Goal: Use online tool/utility: Utilize a website feature to perform a specific function

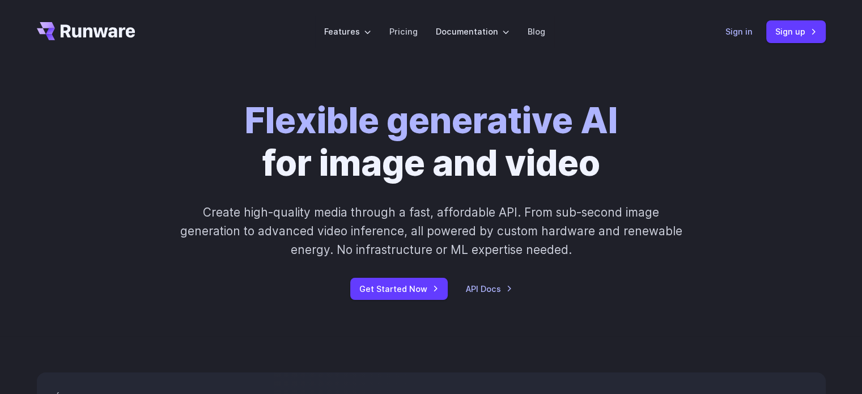
click at [735, 29] on link "Sign in" at bounding box center [738, 31] width 27 height 13
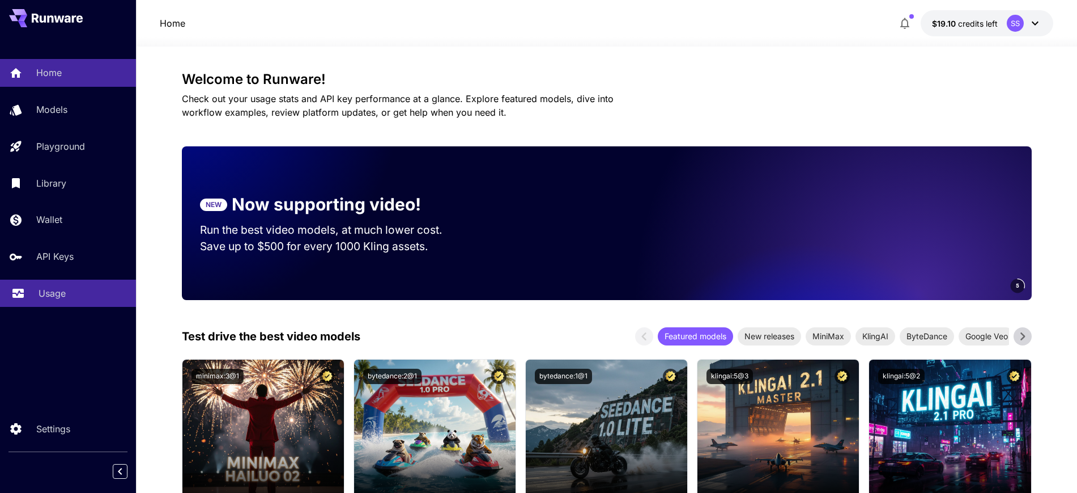
click at [54, 294] on p "Usage" at bounding box center [52, 293] width 27 height 14
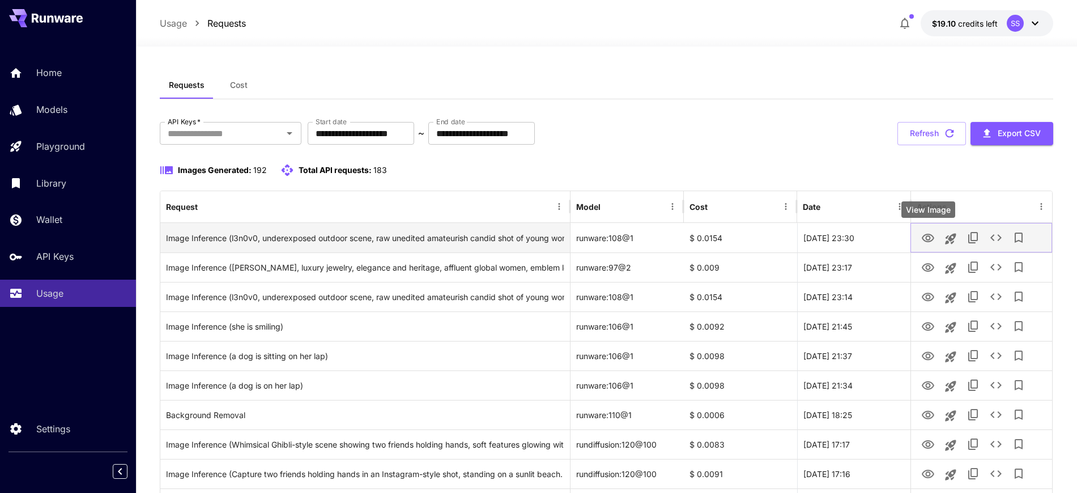
click at [923, 239] on icon "View Image" at bounding box center [928, 238] width 12 height 9
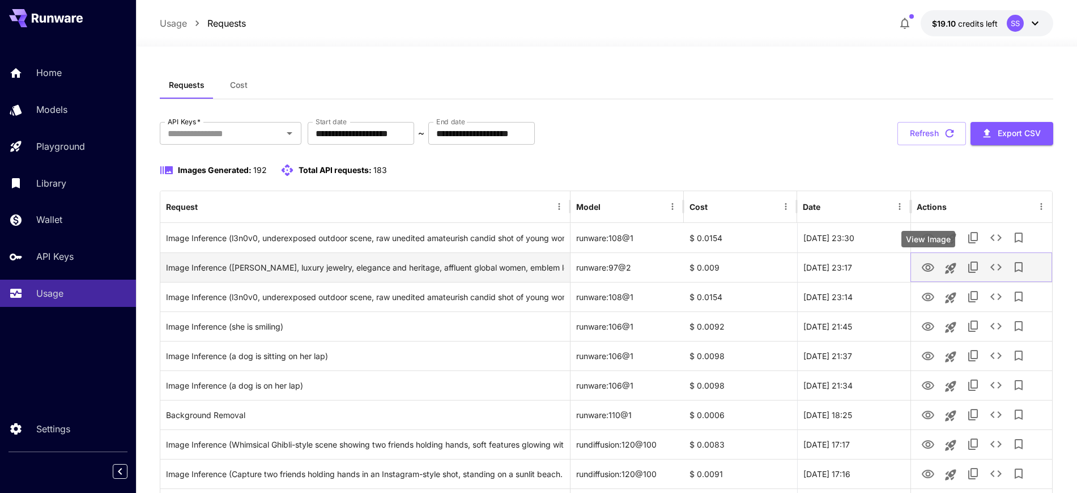
drag, startPoint x: 928, startPoint y: 272, endPoint x: 918, endPoint y: 266, distance: 11.2
click at [927, 272] on icon "View Image" at bounding box center [929, 268] width 14 height 14
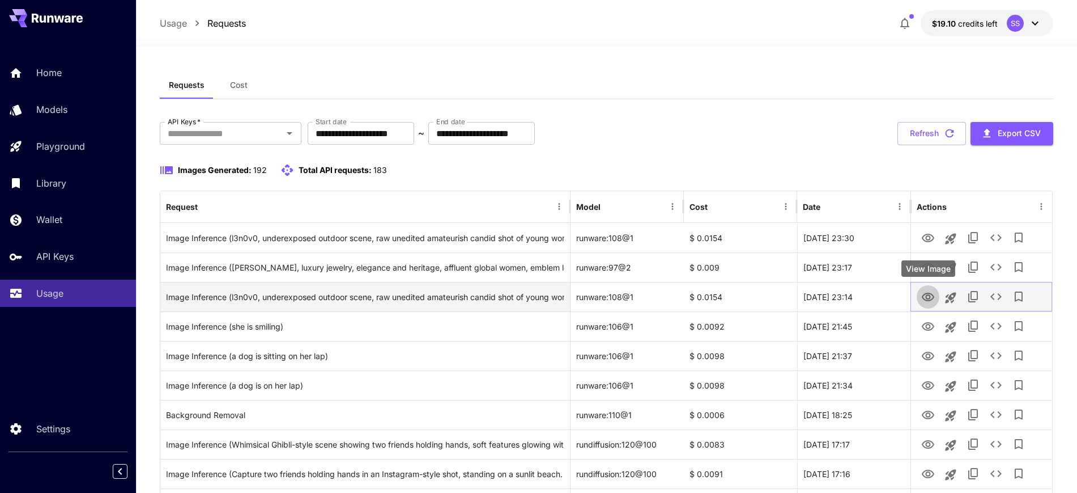
click at [930, 298] on icon "View Image" at bounding box center [928, 296] width 12 height 9
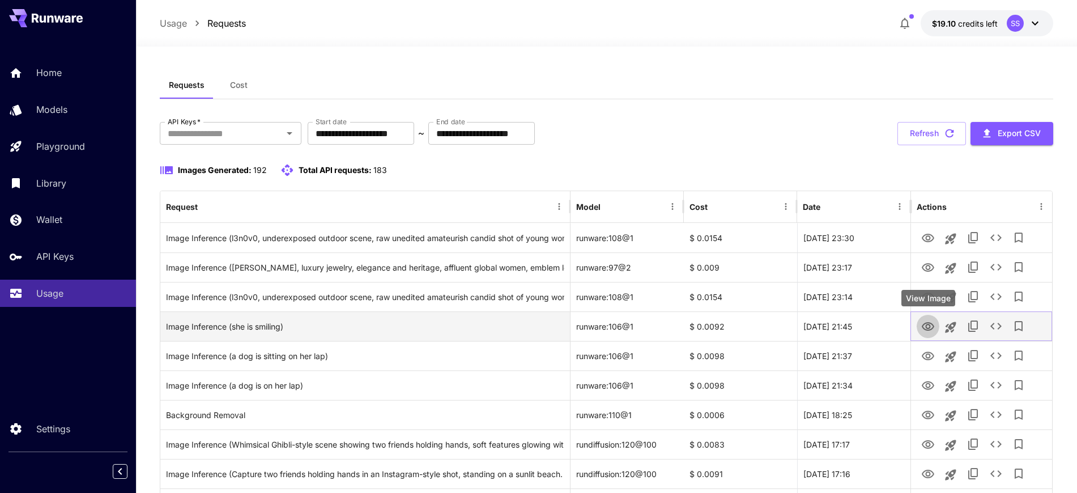
click at [933, 328] on icon "View Image" at bounding box center [929, 327] width 14 height 14
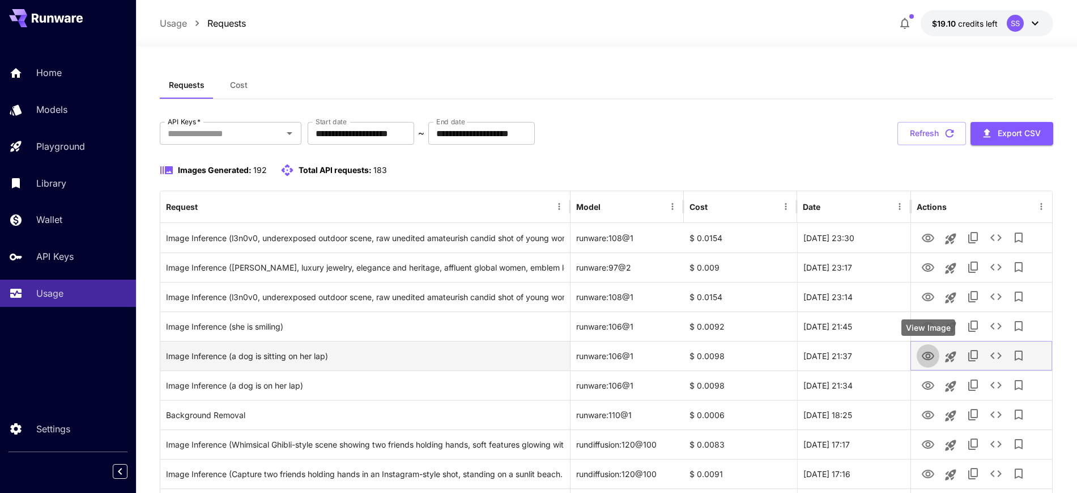
click at [931, 358] on icon "View Image" at bounding box center [928, 355] width 12 height 9
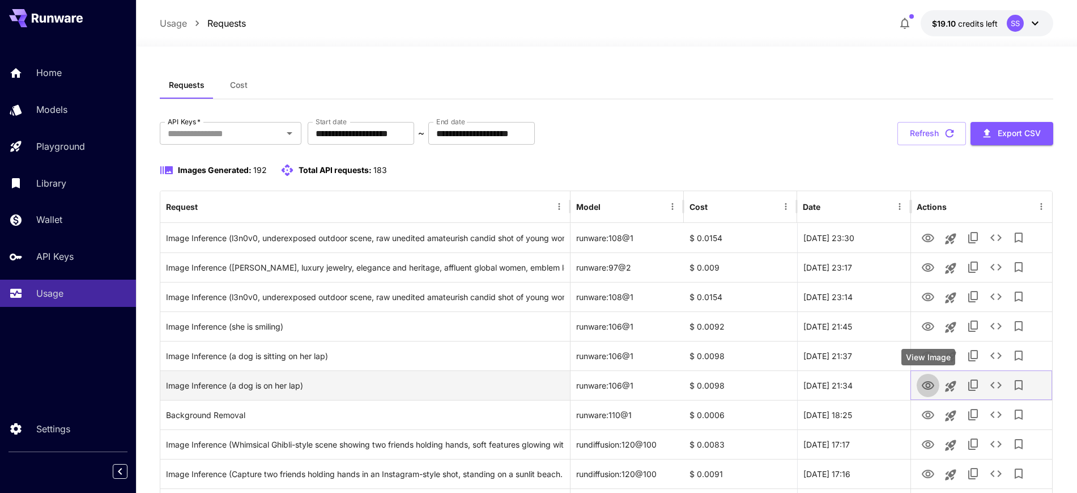
click at [933, 388] on icon "View Image" at bounding box center [929, 386] width 14 height 14
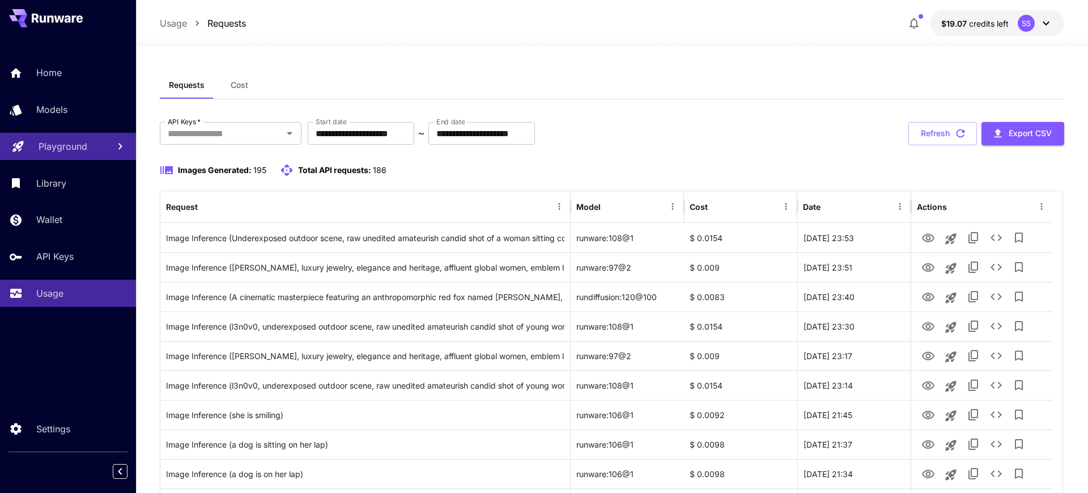
click at [34, 158] on link "Playground" at bounding box center [68, 147] width 136 height 28
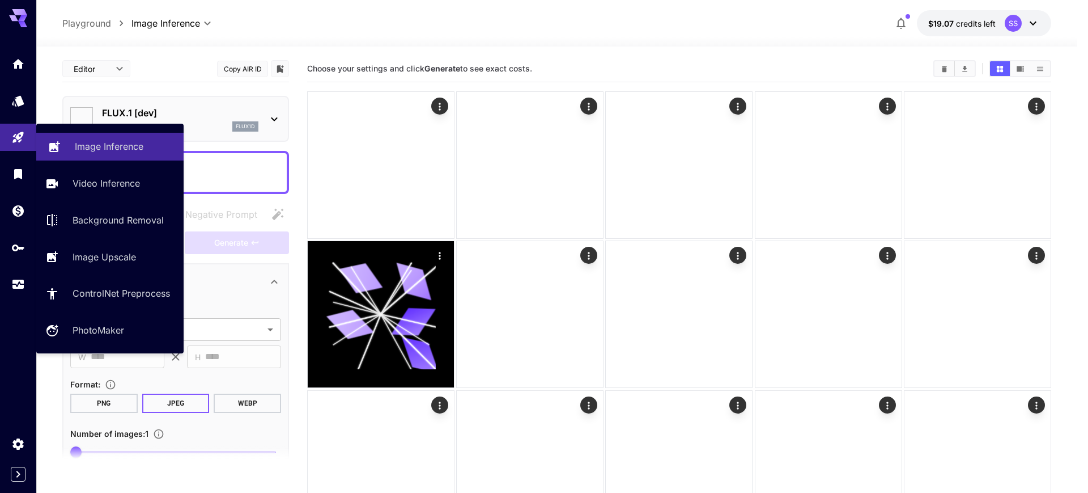
type input "**********"
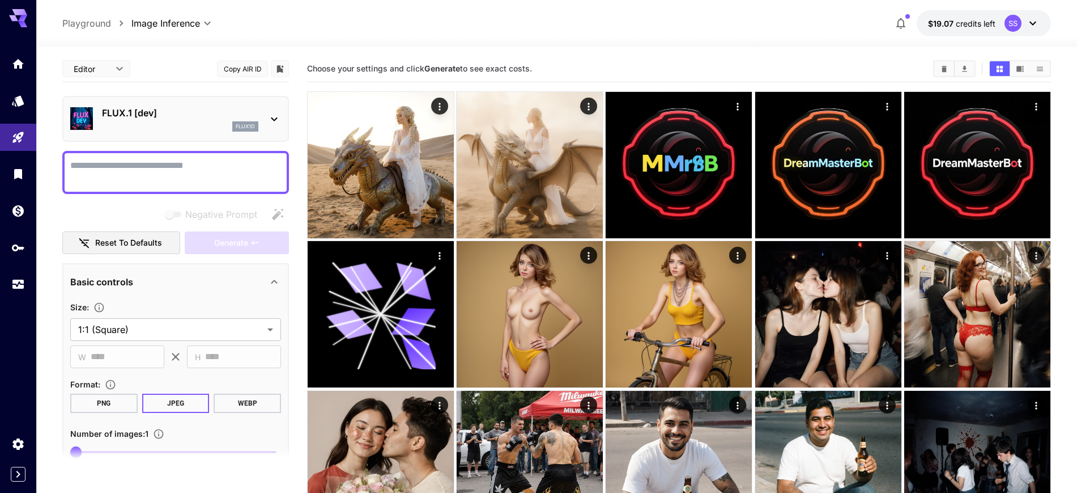
click at [175, 124] on div "flux1d" at bounding box center [180, 126] width 156 height 10
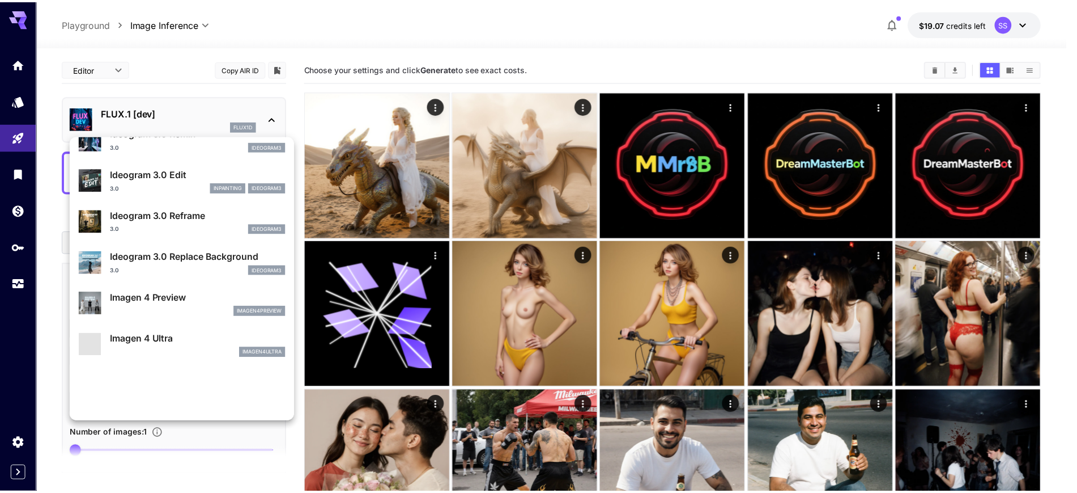
scroll to position [354, 0]
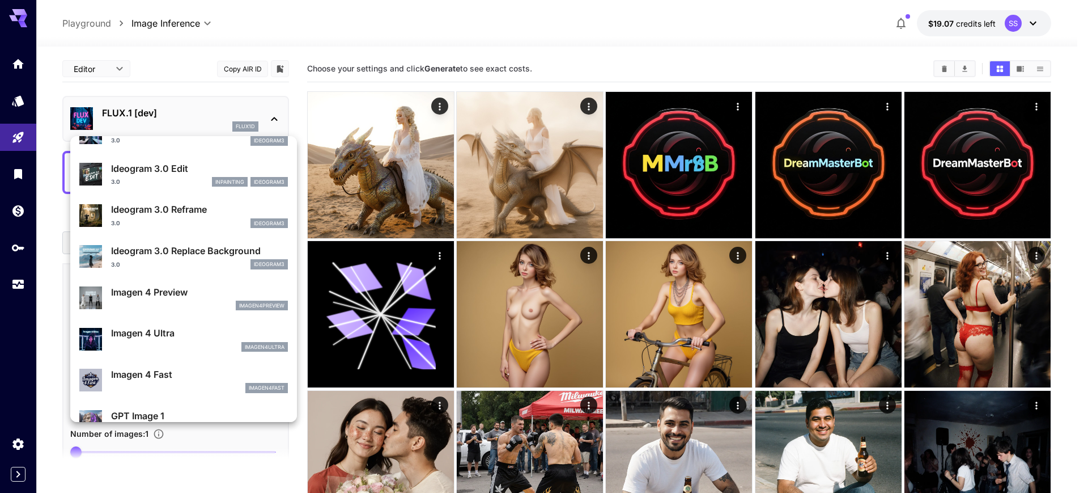
click at [171, 252] on p "Ideogram 3.0 Replace Background" at bounding box center [199, 251] width 177 height 14
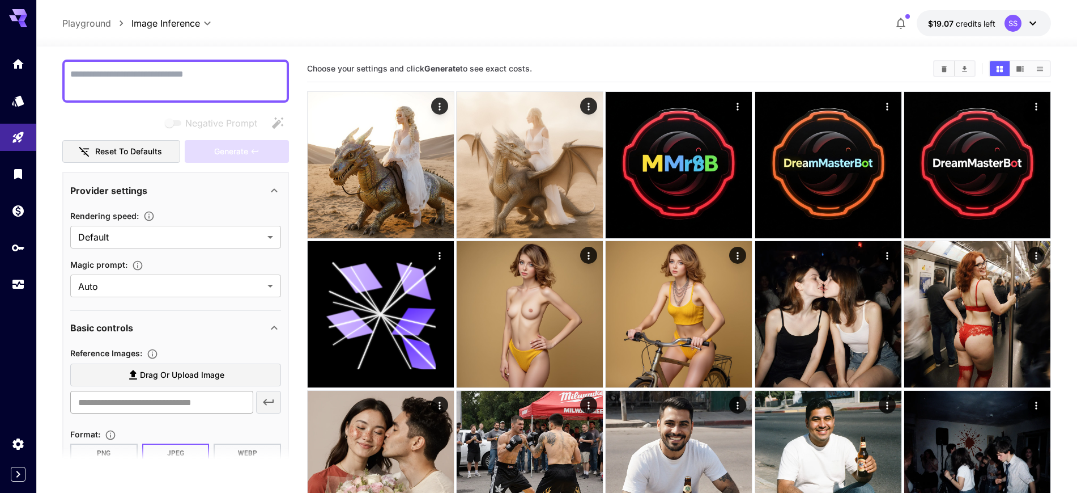
scroll to position [20, 0]
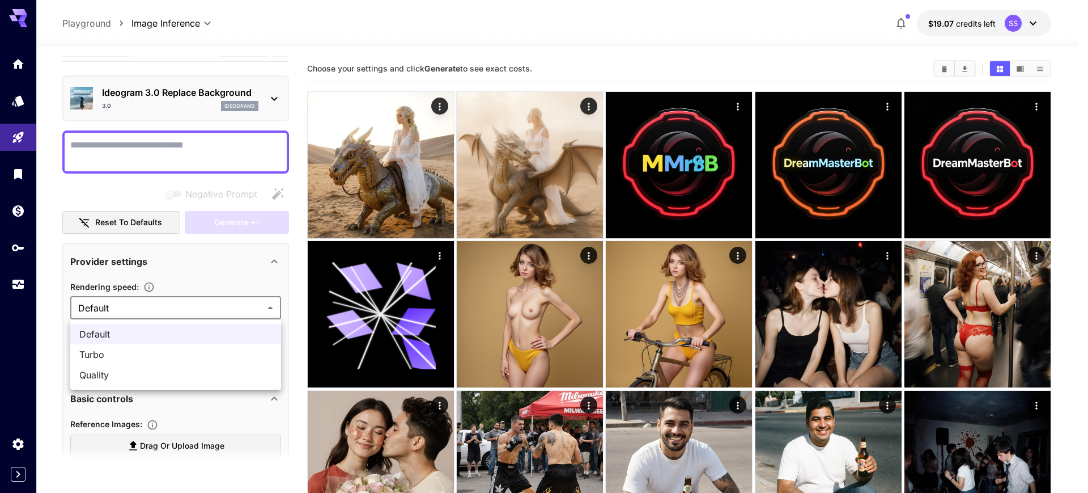
click at [100, 308] on div at bounding box center [544, 246] width 1088 height 493
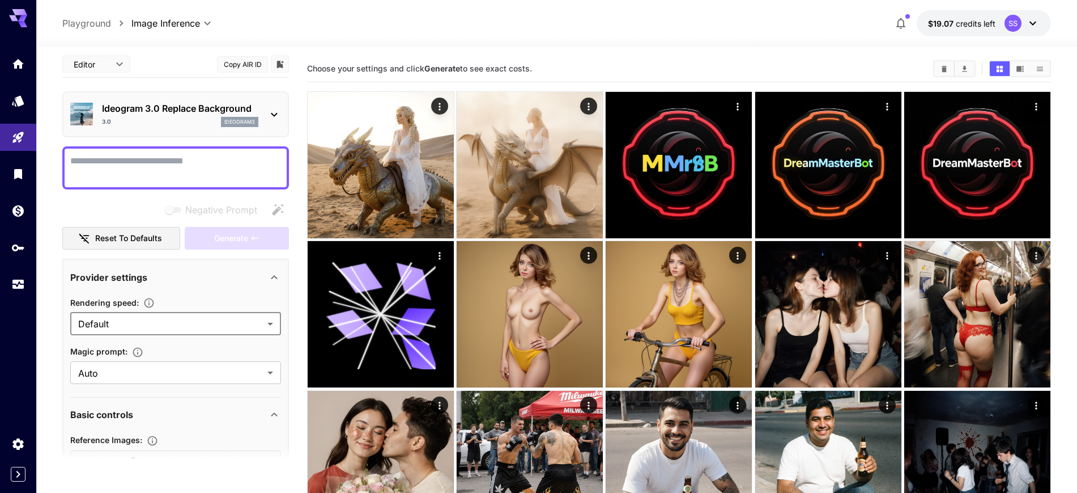
scroll to position [0, 0]
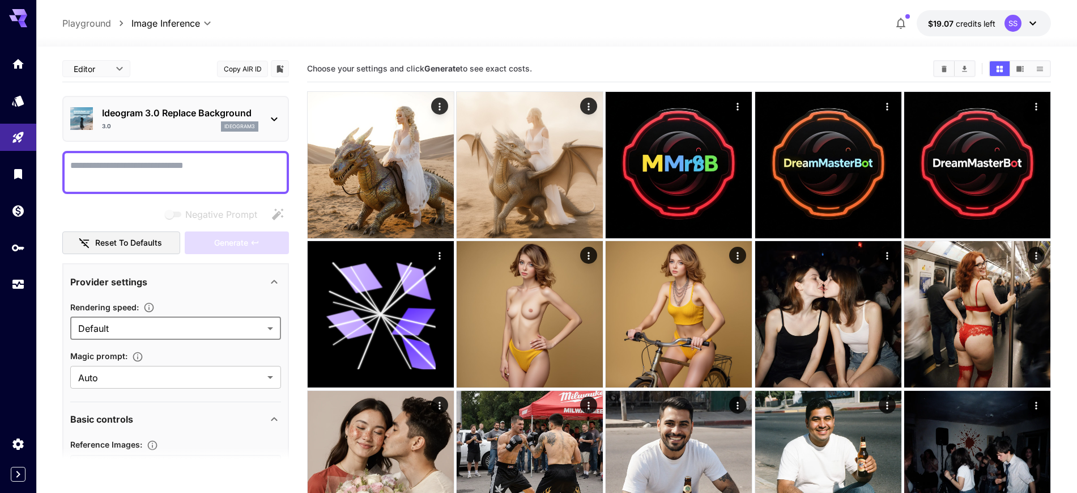
click at [160, 140] on div "Ideogram 3.0 Replace Background 3.0 ideogram3" at bounding box center [175, 119] width 227 height 46
click at [167, 123] on div "3.0 ideogram3" at bounding box center [180, 126] width 156 height 10
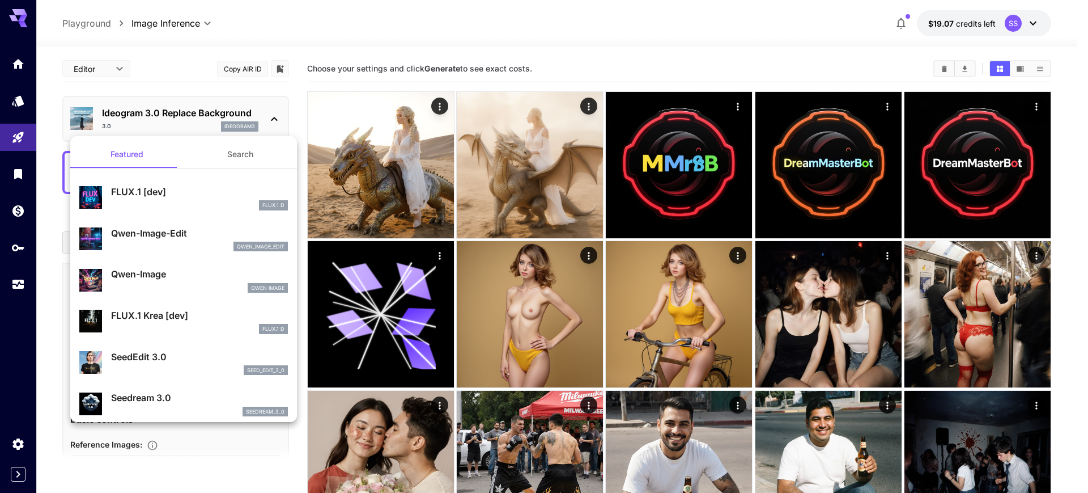
click at [0, 349] on div at bounding box center [544, 246] width 1088 height 493
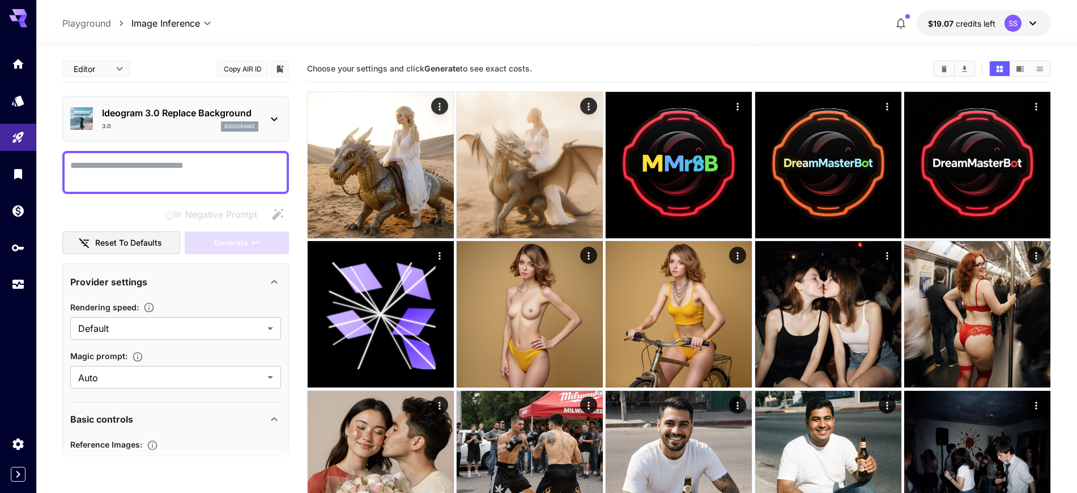
click at [148, 112] on p "Ideogram 3.0 Replace Background" at bounding box center [180, 113] width 156 height 14
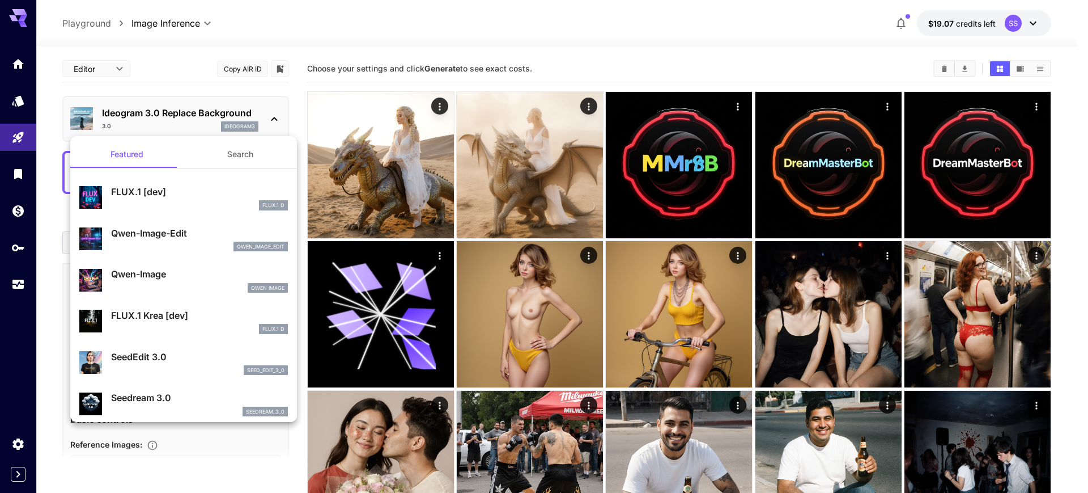
click at [121, 53] on div at bounding box center [544, 246] width 1088 height 493
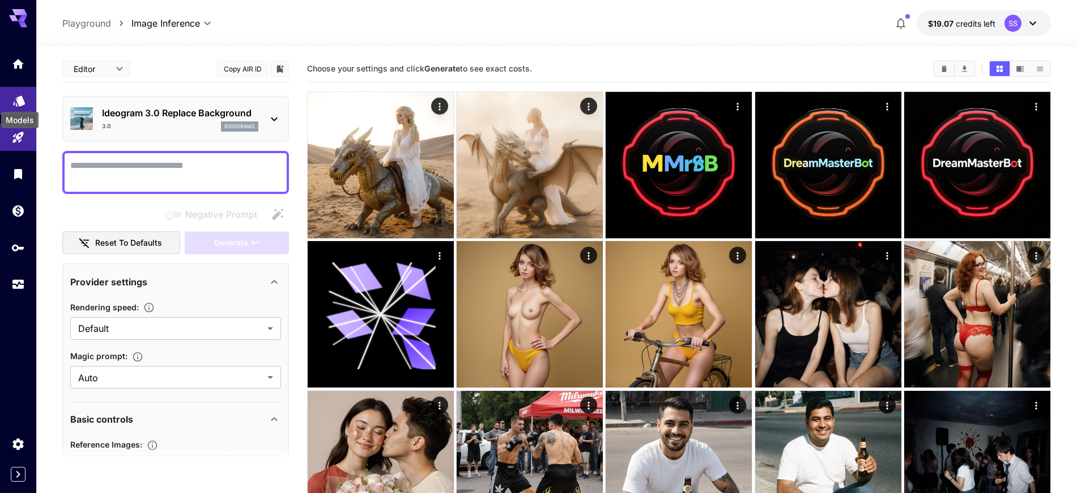
click at [15, 96] on icon "Models" at bounding box center [19, 97] width 14 height 14
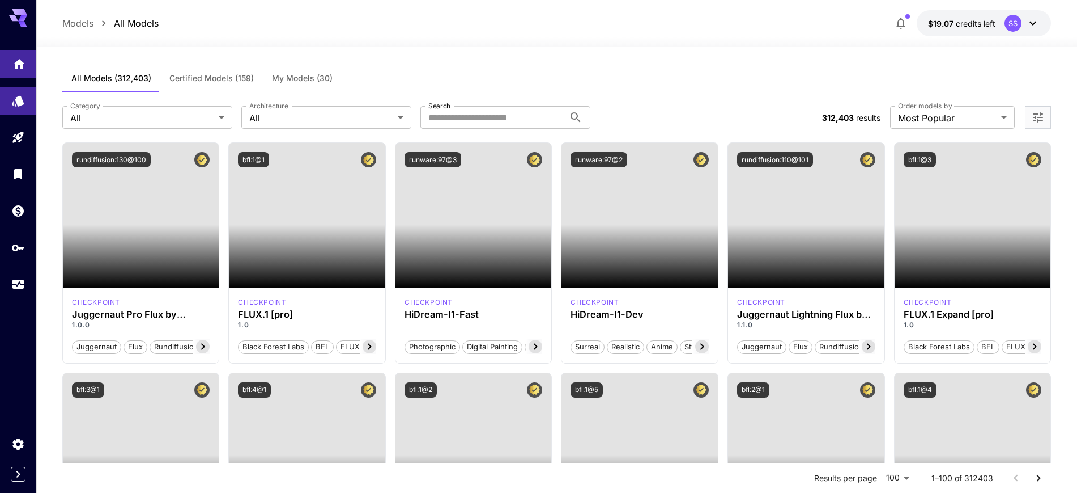
click at [13, 67] on icon "Home" at bounding box center [19, 61] width 14 height 14
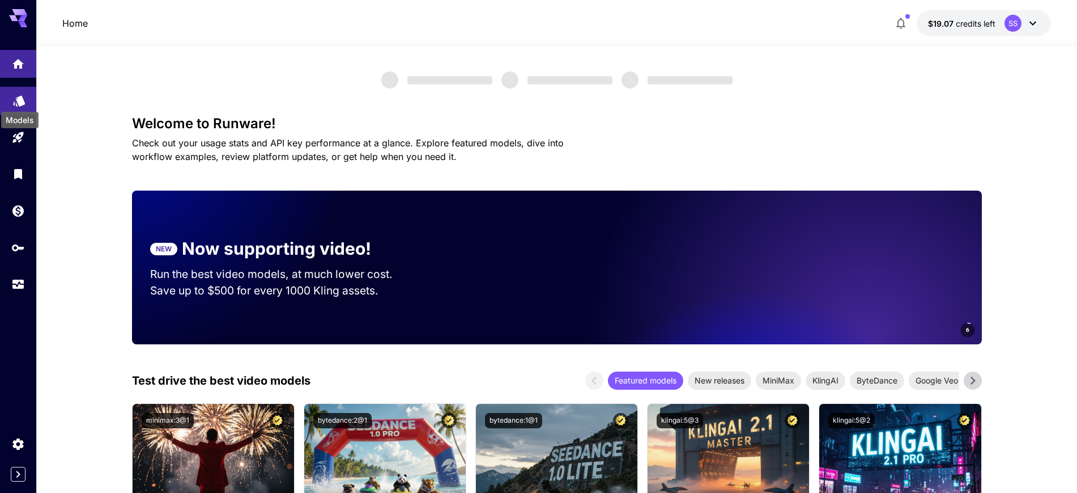
click at [16, 107] on div "Models" at bounding box center [20, 117] width 40 height 26
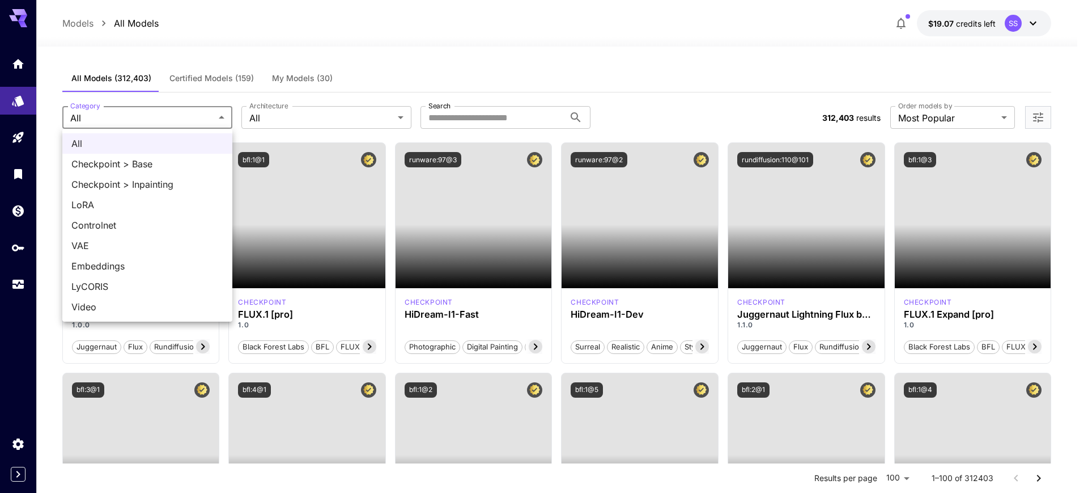
click at [137, 62] on div at bounding box center [544, 246] width 1088 height 493
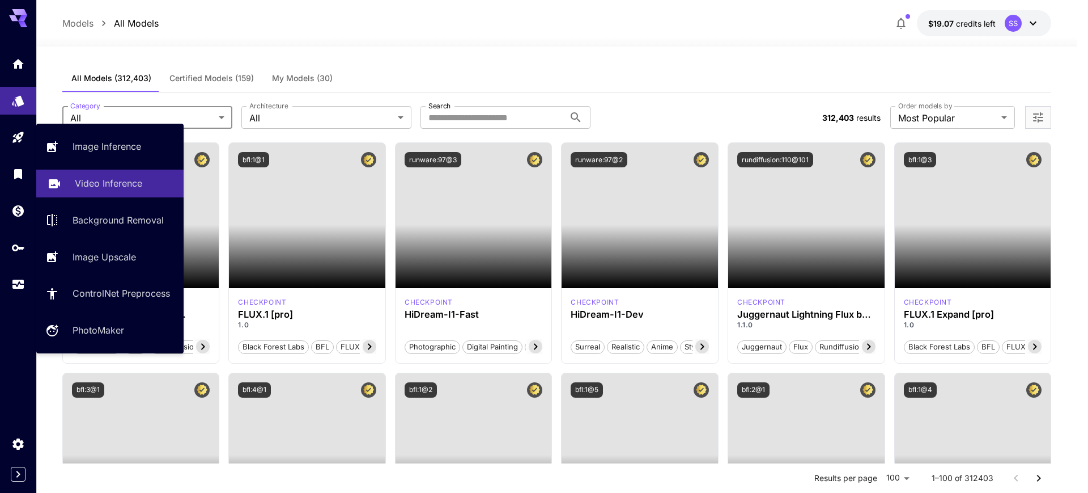
click at [102, 179] on p "Video Inference" at bounding box center [108, 183] width 67 height 14
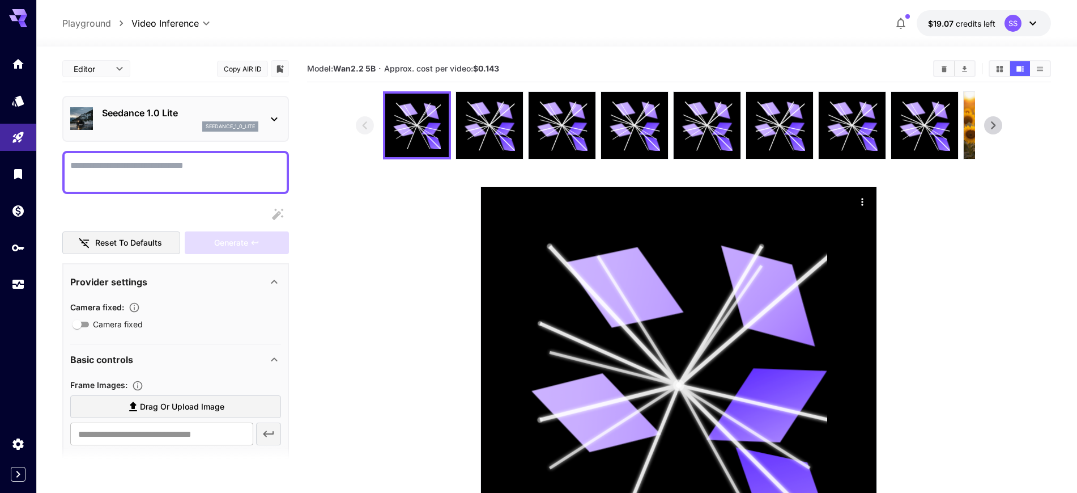
click at [162, 122] on div "seedance_1_0_lite" at bounding box center [180, 126] width 156 height 10
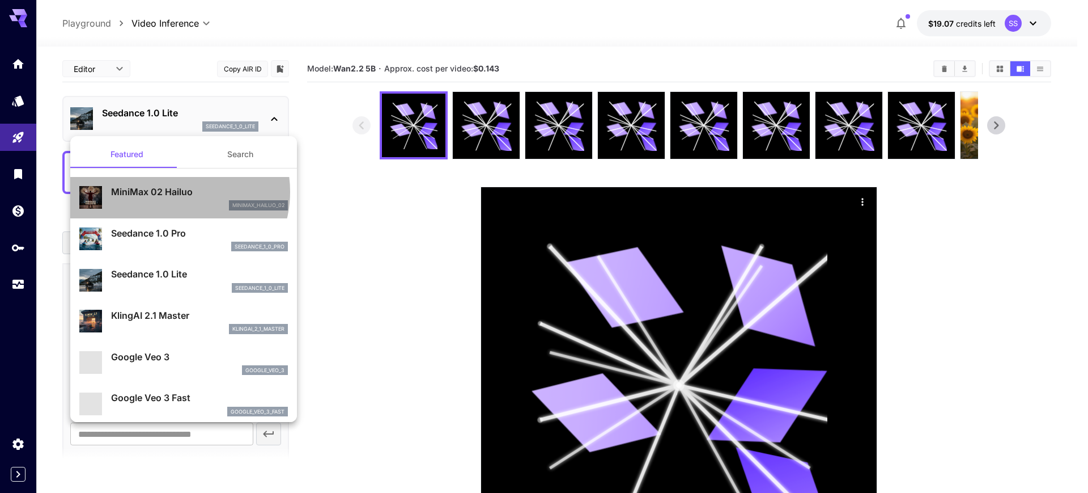
click at [174, 192] on p "MiniMax 02 Hailuo" at bounding box center [199, 192] width 177 height 14
type input "**********"
type input "***"
type input "*"
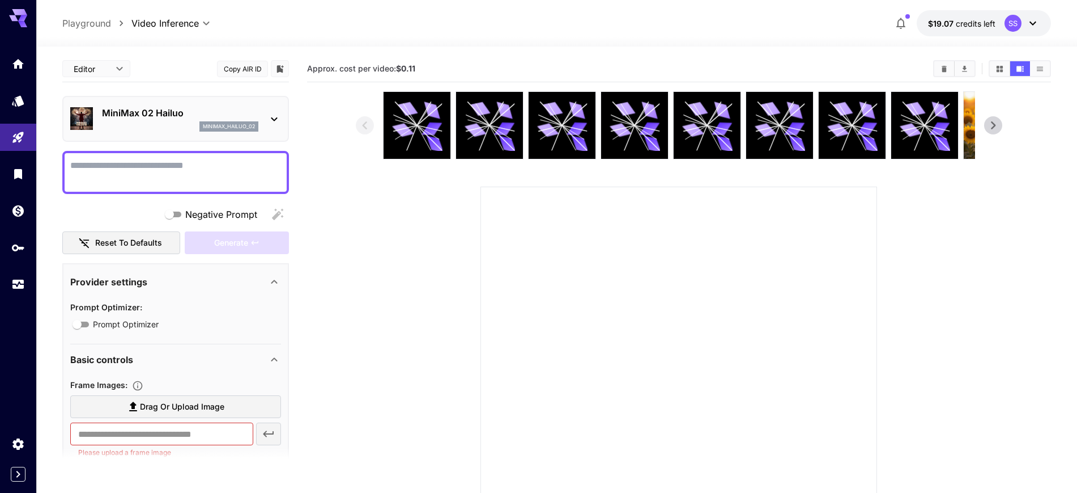
click at [82, 118] on img at bounding box center [81, 118] width 23 height 23
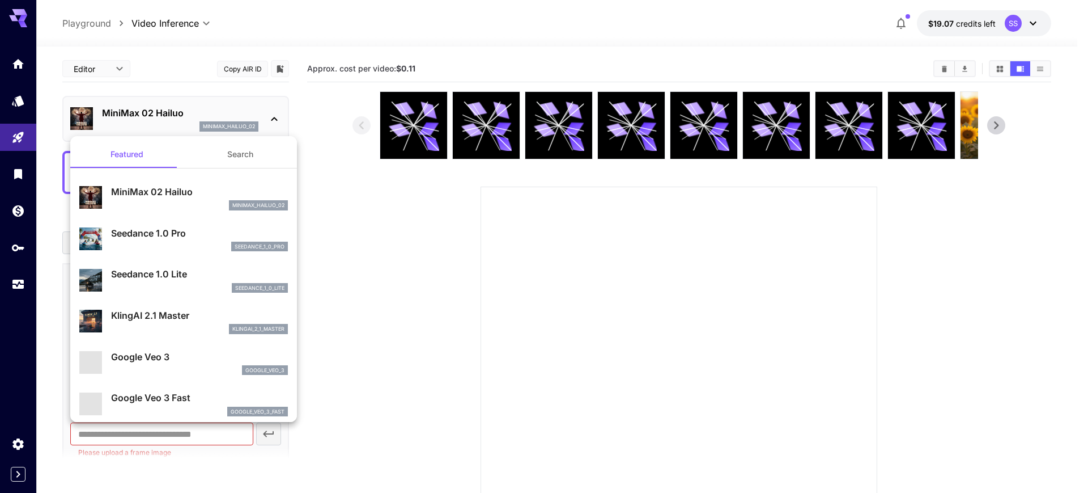
click at [82, 118] on div at bounding box center [544, 246] width 1088 height 493
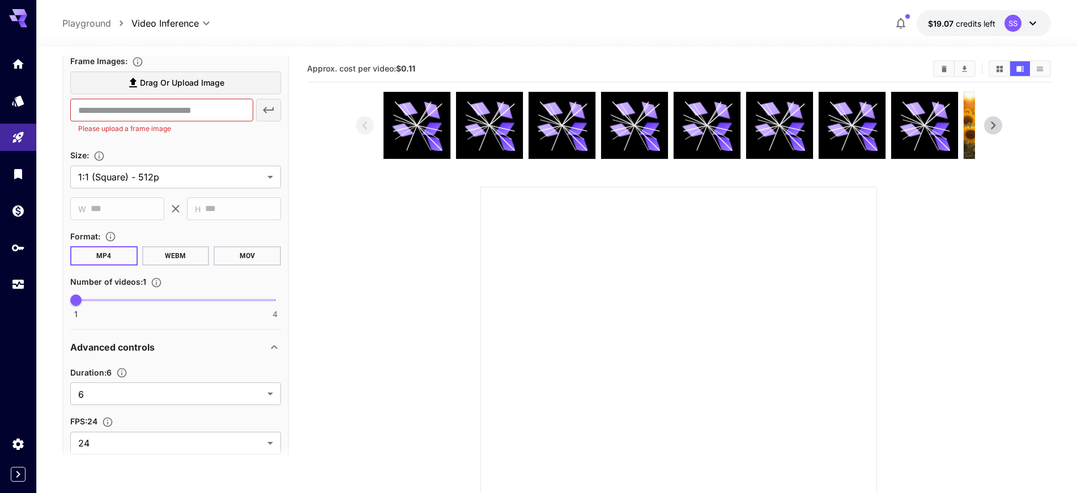
scroll to position [354, 0]
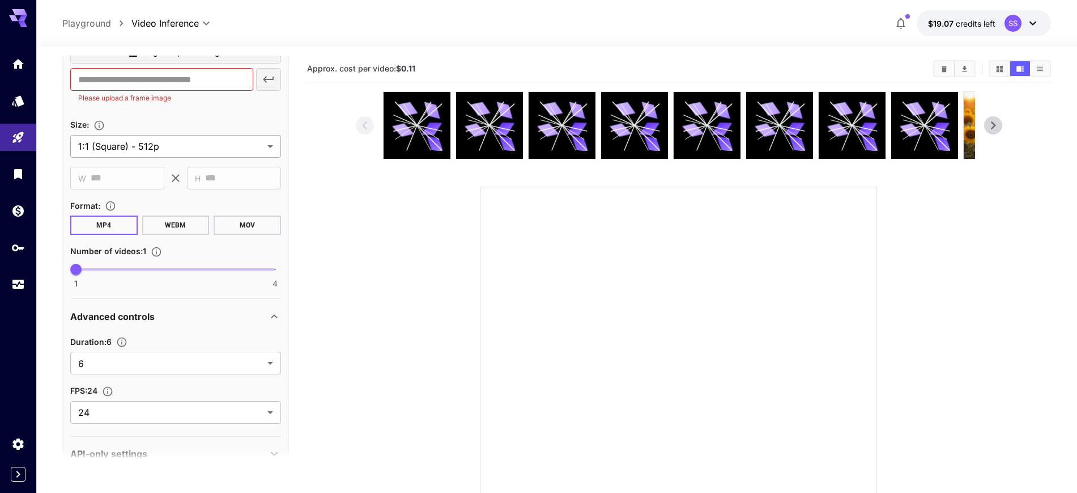
click at [154, 136] on body "**********" at bounding box center [538, 308] width 1077 height 617
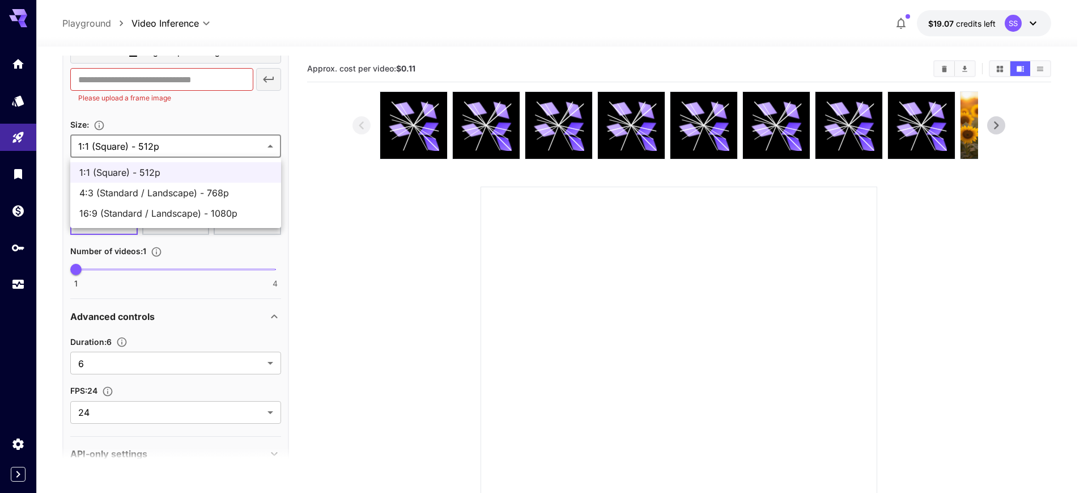
click at [154, 136] on div at bounding box center [544, 246] width 1088 height 493
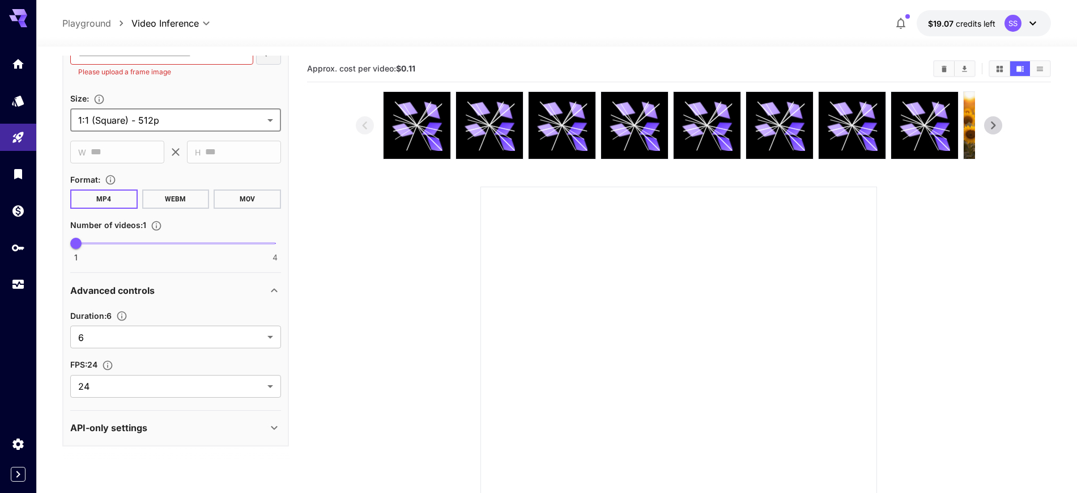
click at [114, 423] on p "API-only settings" at bounding box center [108, 428] width 77 height 14
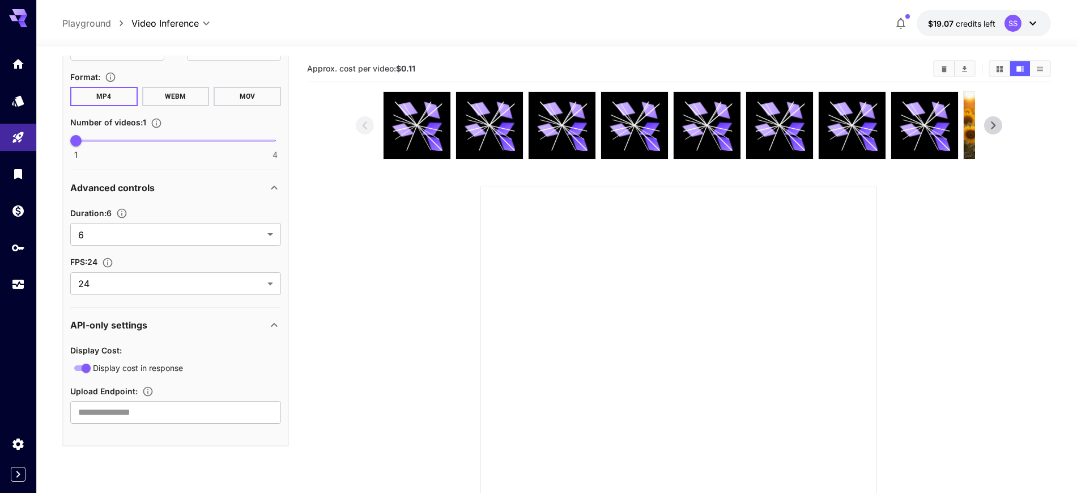
click at [126, 316] on div "API-only settings" at bounding box center [175, 324] width 211 height 27
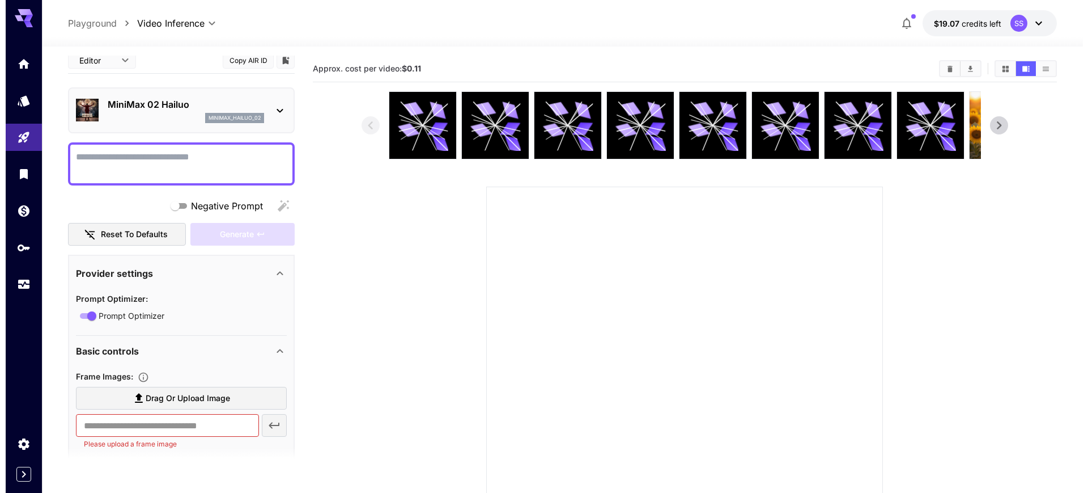
scroll to position [0, 0]
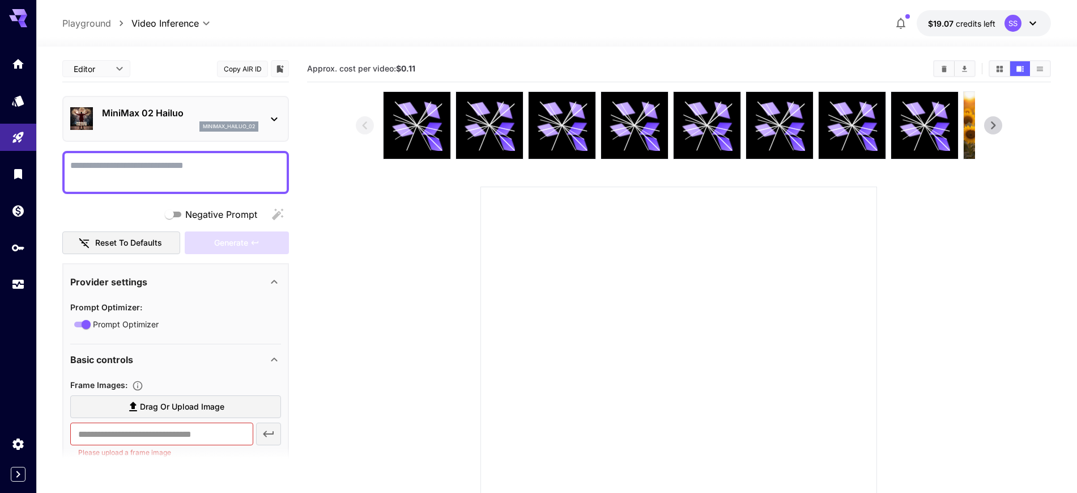
click at [111, 71] on body "**********" at bounding box center [538, 308] width 1077 height 617
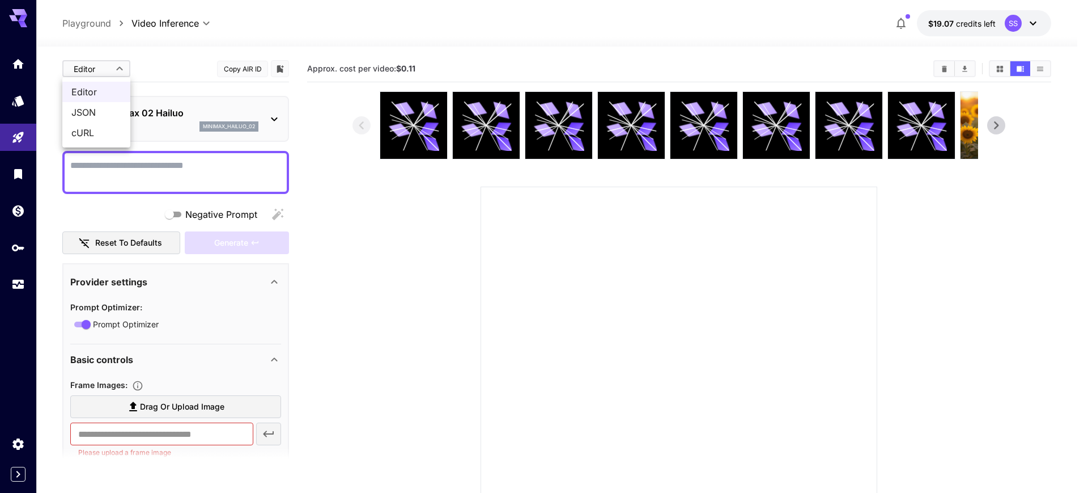
click at [112, 69] on div at bounding box center [544, 246] width 1088 height 493
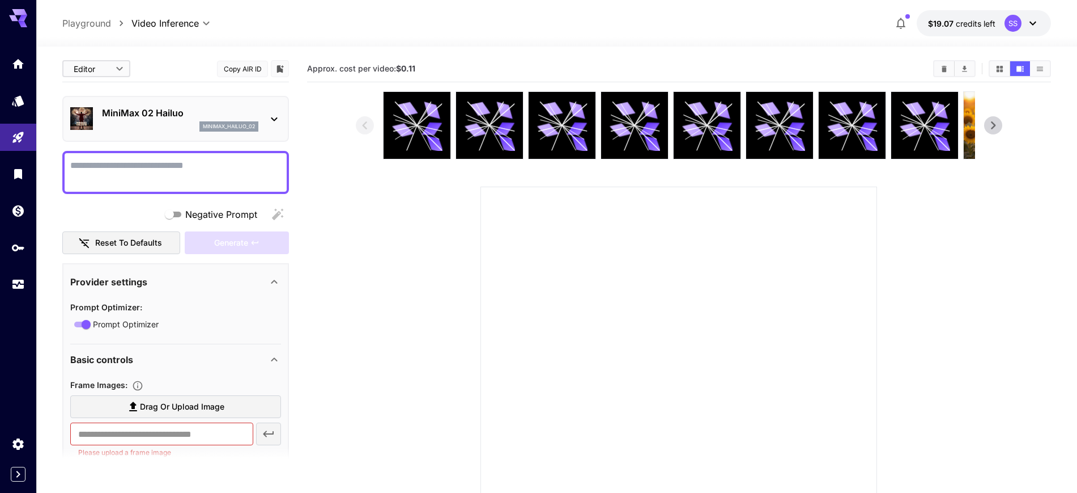
click at [141, 106] on p "MiniMax 02 Hailuo" at bounding box center [180, 113] width 156 height 14
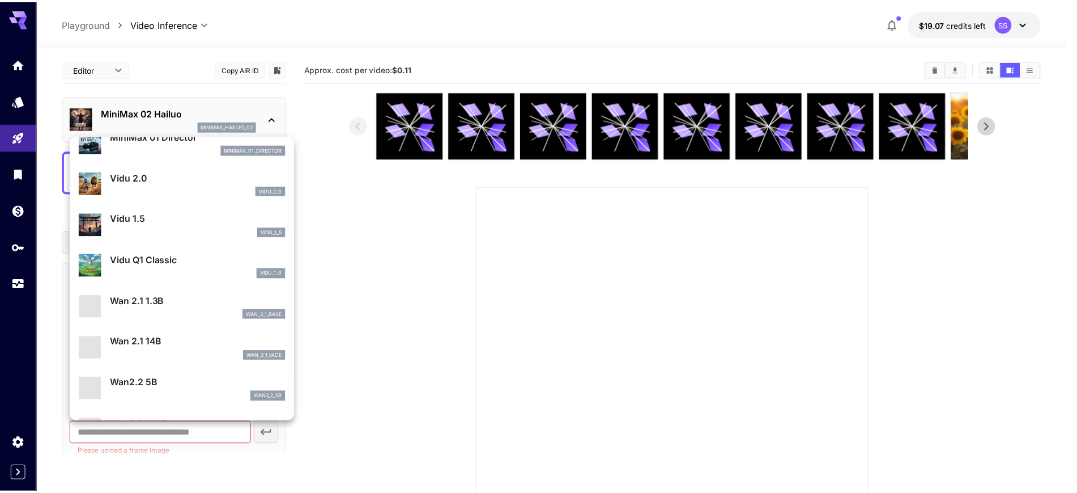
scroll to position [958, 0]
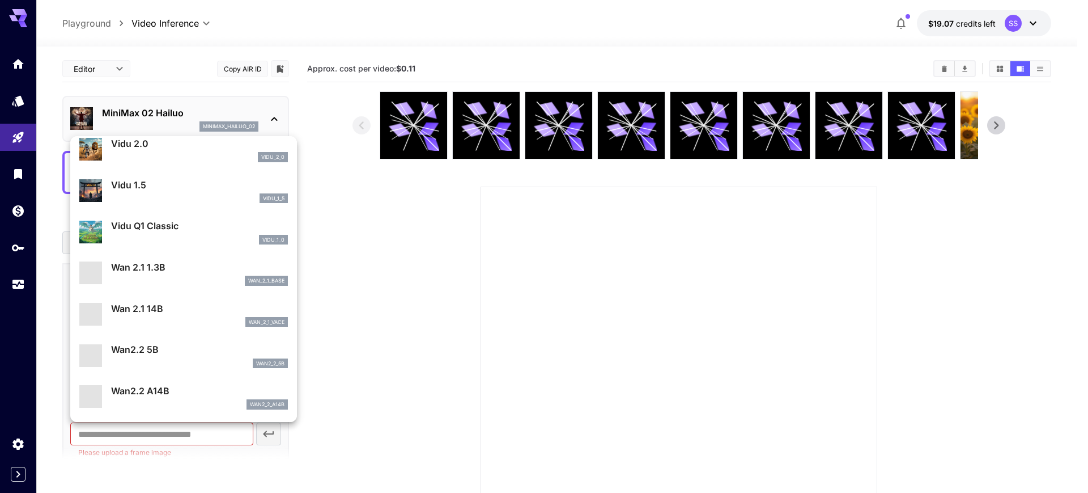
click at [154, 352] on p "Wan2.2 5B" at bounding box center [199, 349] width 177 height 14
type input "**********"
type input "***"
type input "*"
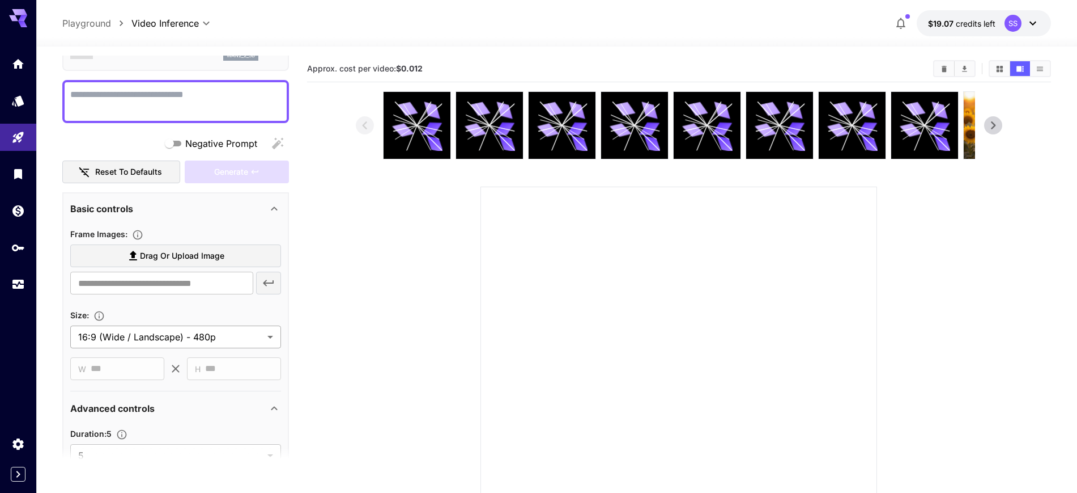
scroll to position [0, 0]
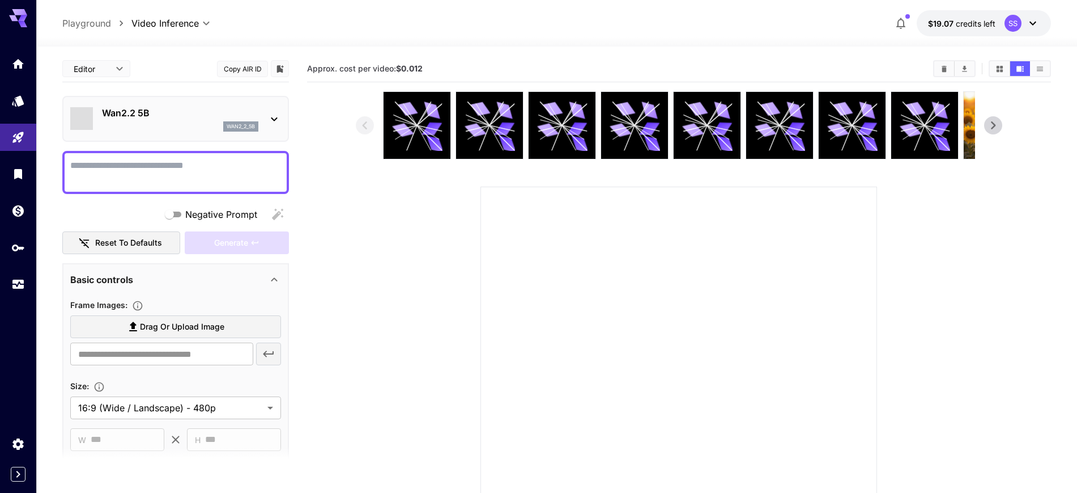
click at [143, 179] on textarea "Negative Prompt" at bounding box center [175, 172] width 211 height 27
type textarea "**********"
click at [227, 241] on div "Generate" at bounding box center [237, 242] width 104 height 23
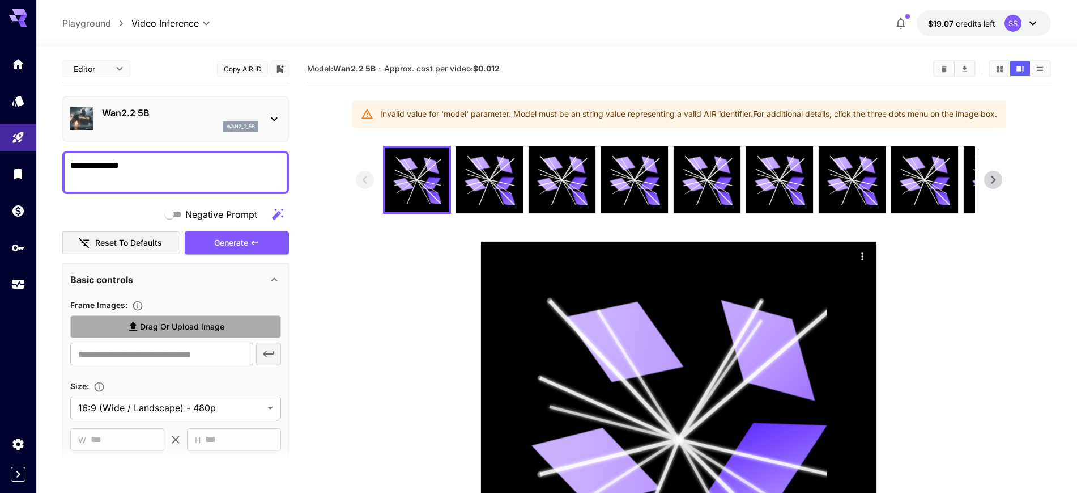
click at [178, 327] on span "Drag or upload image" at bounding box center [182, 327] width 84 height 14
click at [0, 0] on input "Drag or upload image" at bounding box center [0, 0] width 0 height 0
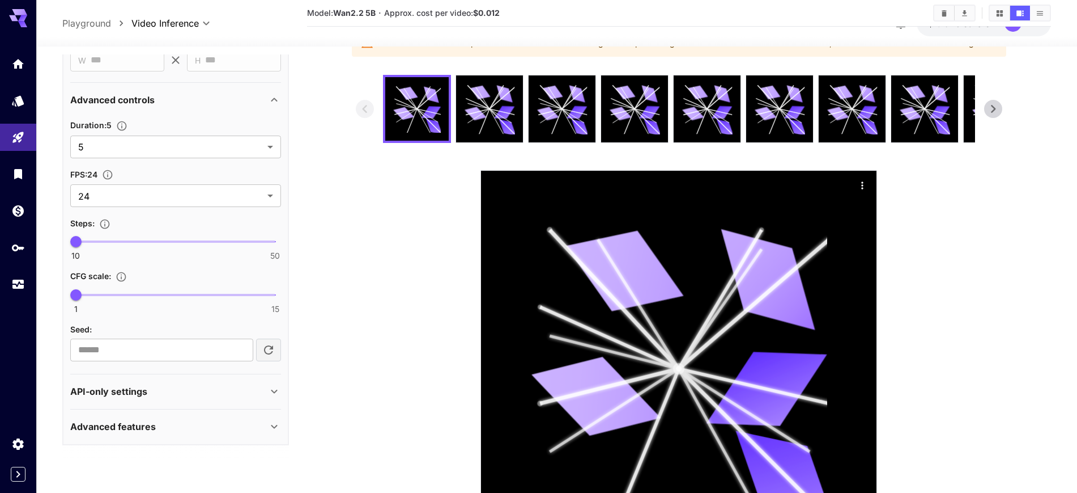
scroll to position [179, 0]
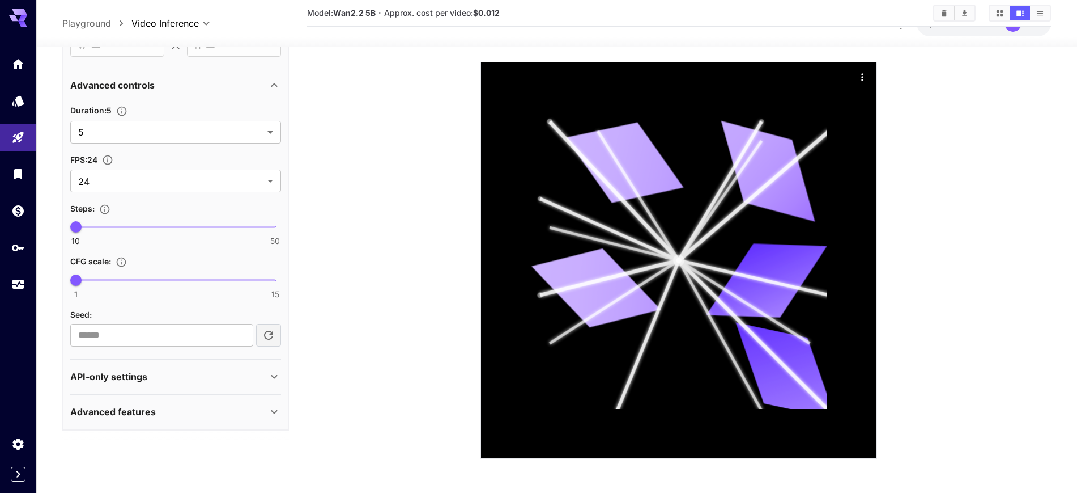
click at [146, 403] on div "Advanced features" at bounding box center [175, 411] width 211 height 27
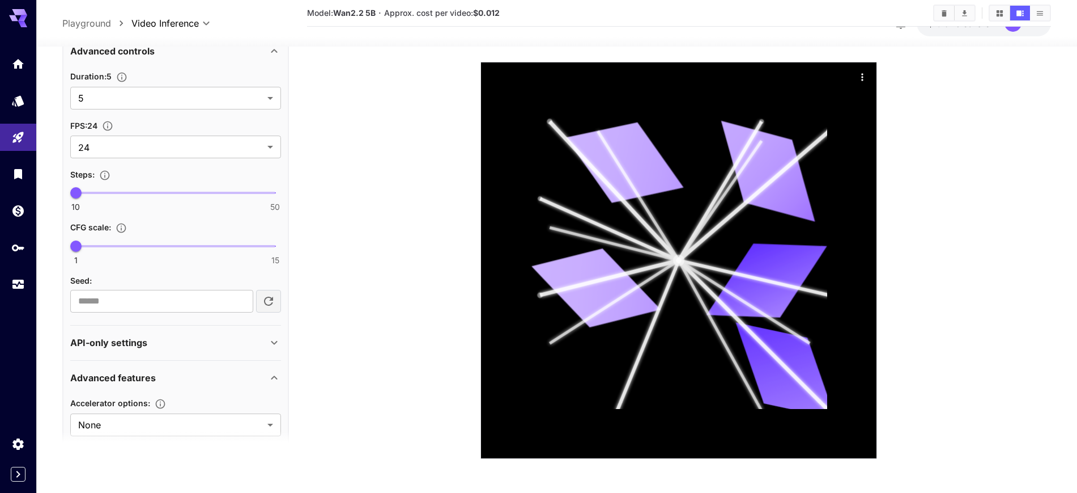
scroll to position [474, 0]
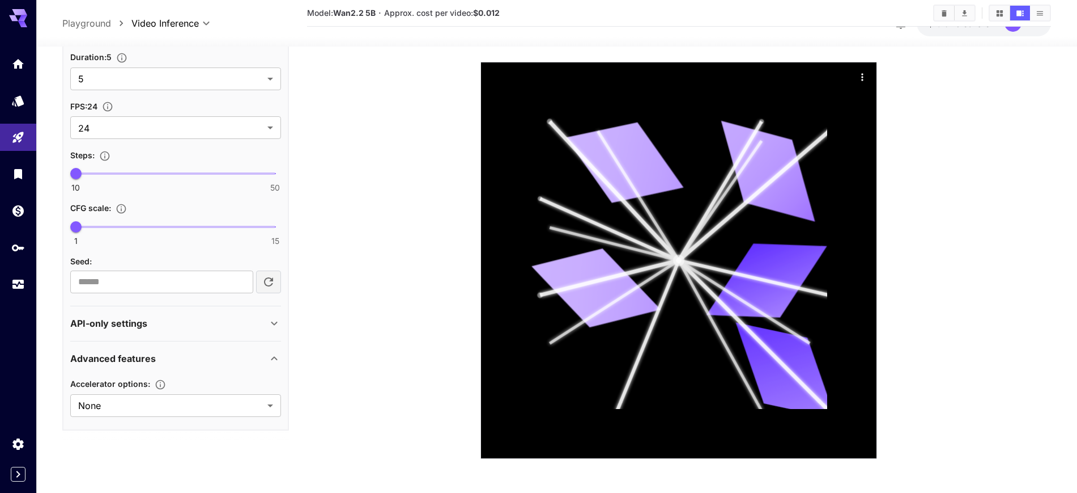
click at [141, 362] on p "Advanced features" at bounding box center [113, 359] width 86 height 14
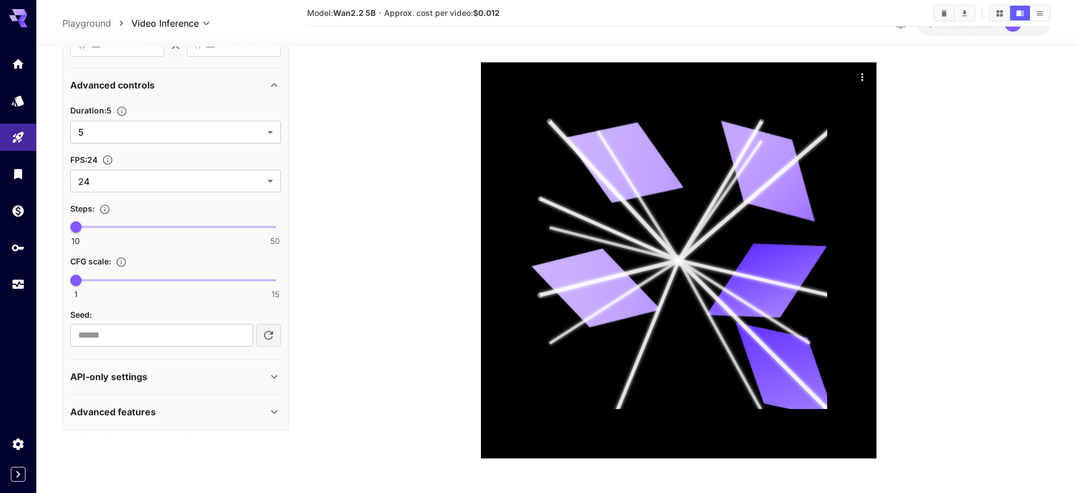
click at [127, 377] on p "API-only settings" at bounding box center [108, 377] width 77 height 14
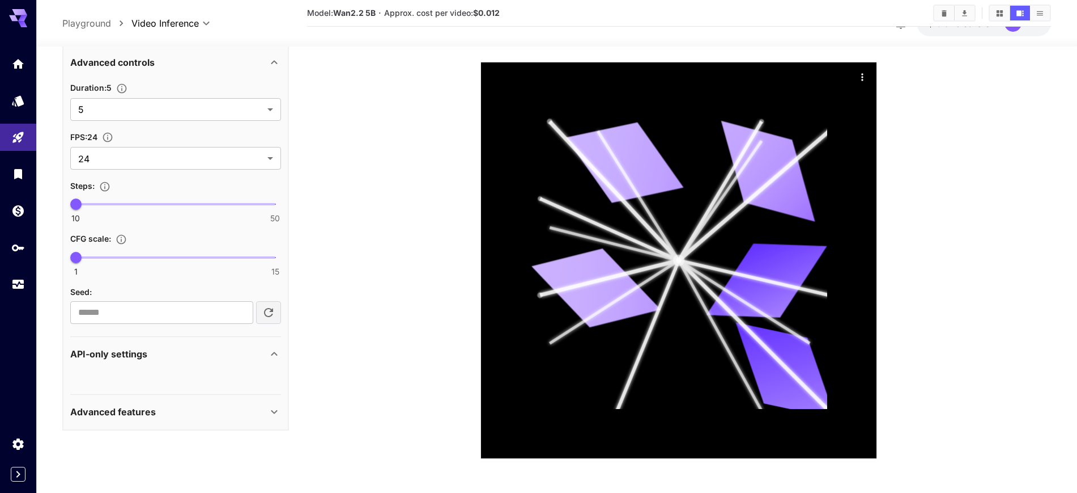
click at [143, 356] on p "API-only settings" at bounding box center [108, 354] width 77 height 14
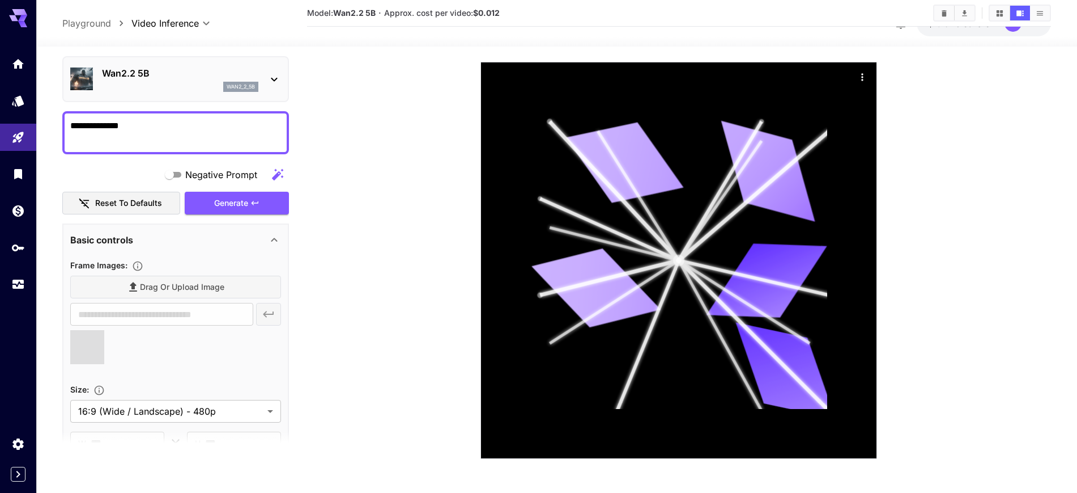
scroll to position [0, 0]
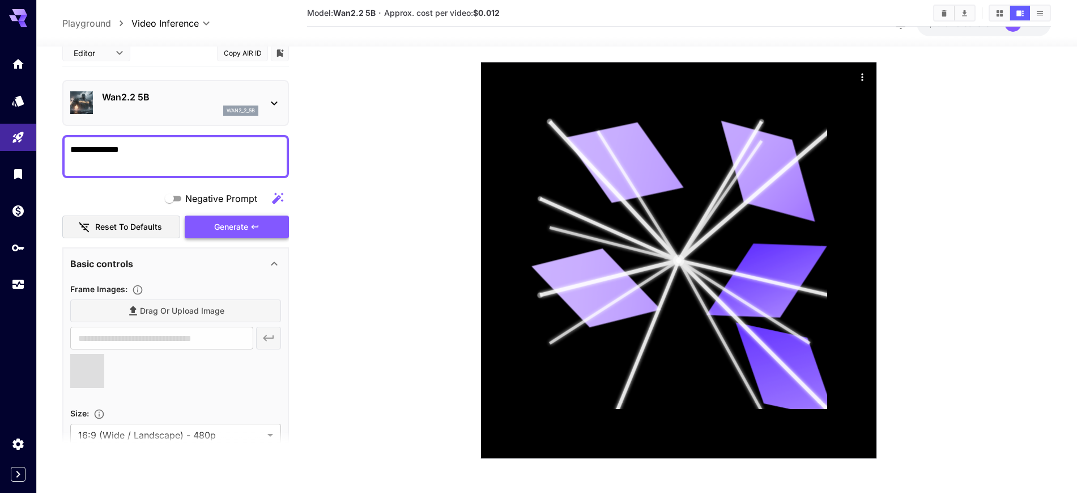
click at [215, 234] on div "Generate" at bounding box center [237, 226] width 104 height 23
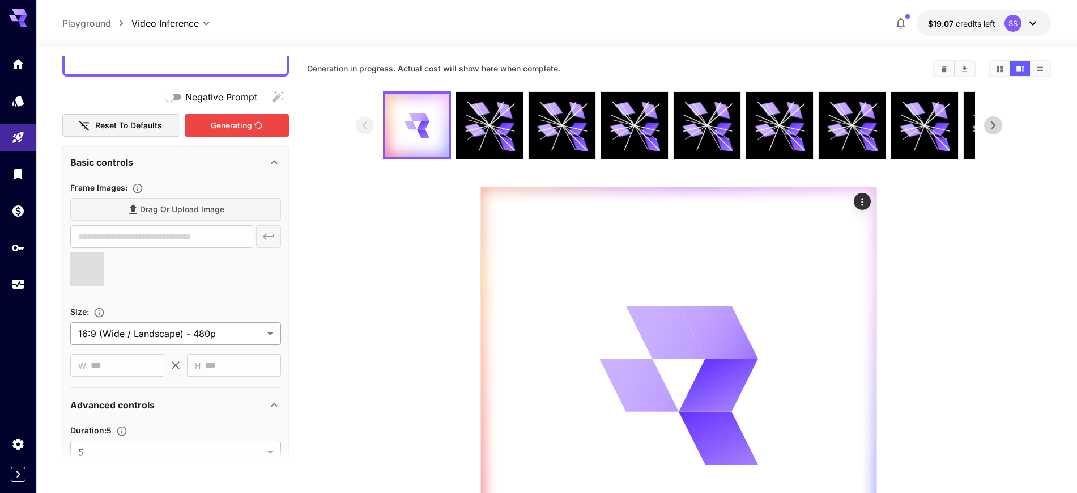
scroll to position [142, 0]
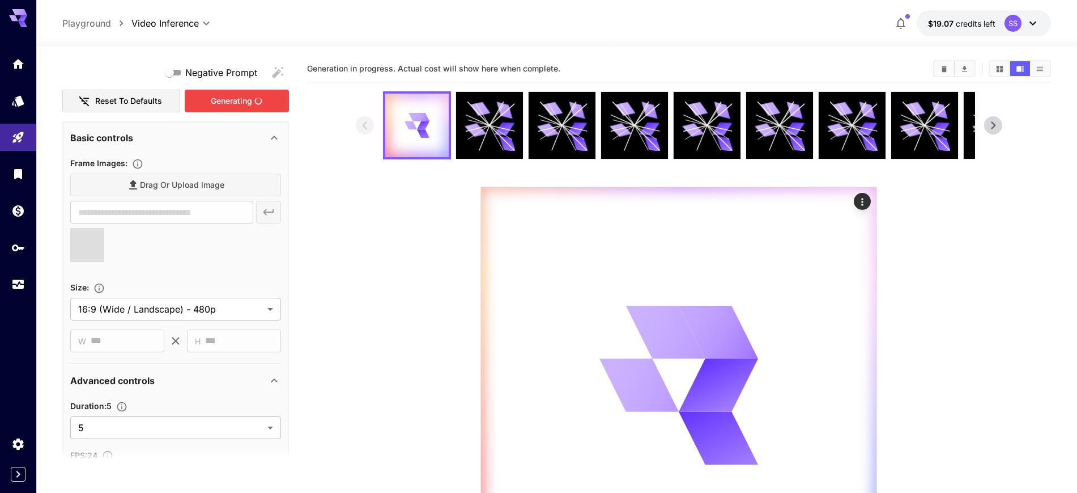
click at [86, 237] on span at bounding box center [87, 245] width 34 height 34
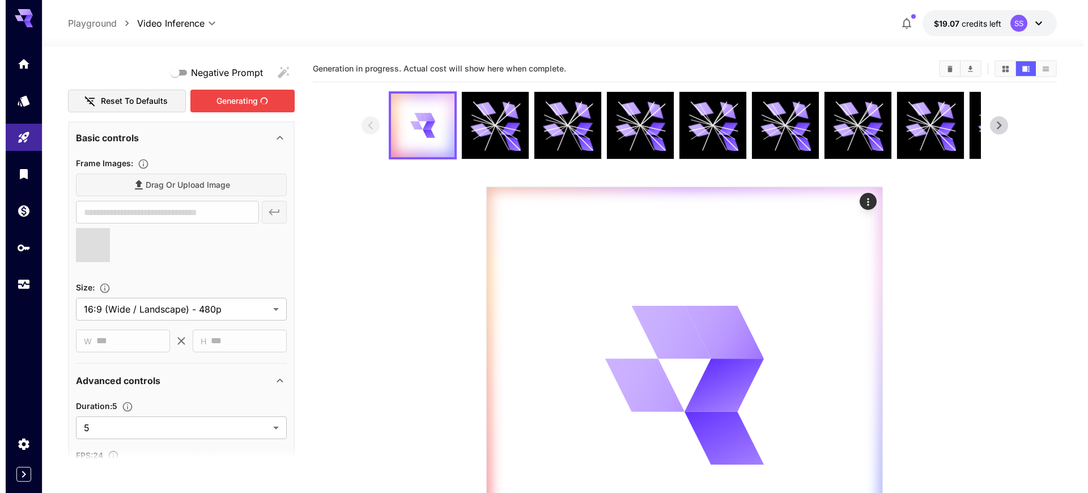
scroll to position [0, 0]
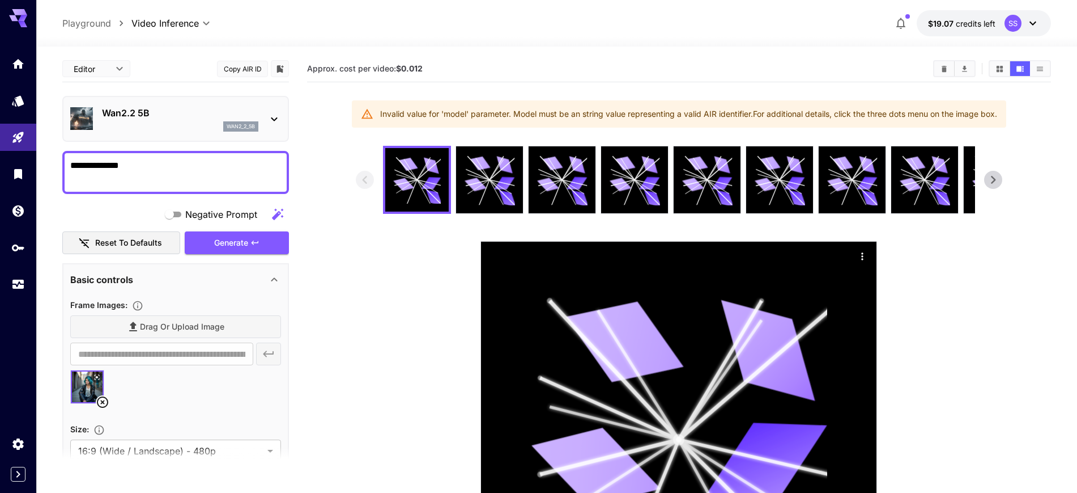
type input "**********"
click at [145, 128] on div "wan2_2_5b" at bounding box center [180, 126] width 156 height 10
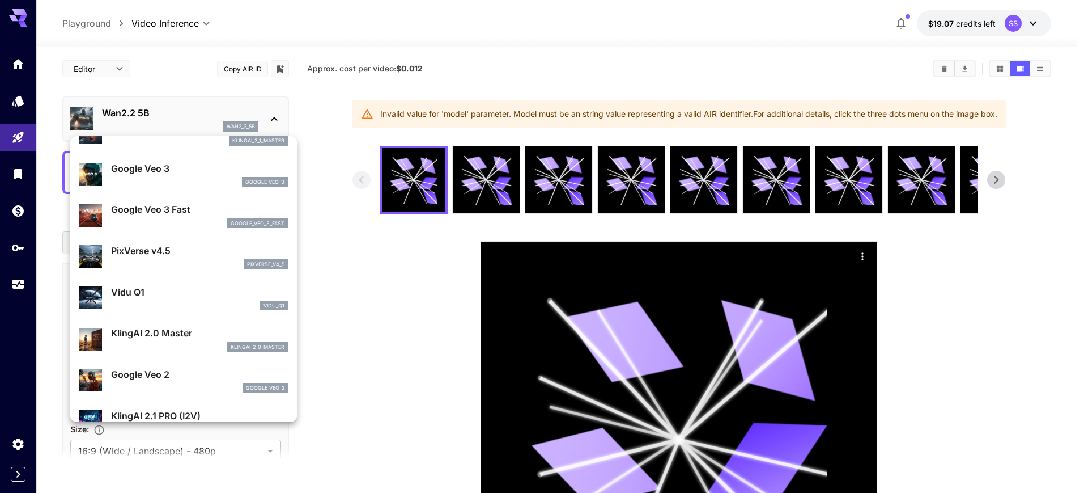
scroll to position [179, 0]
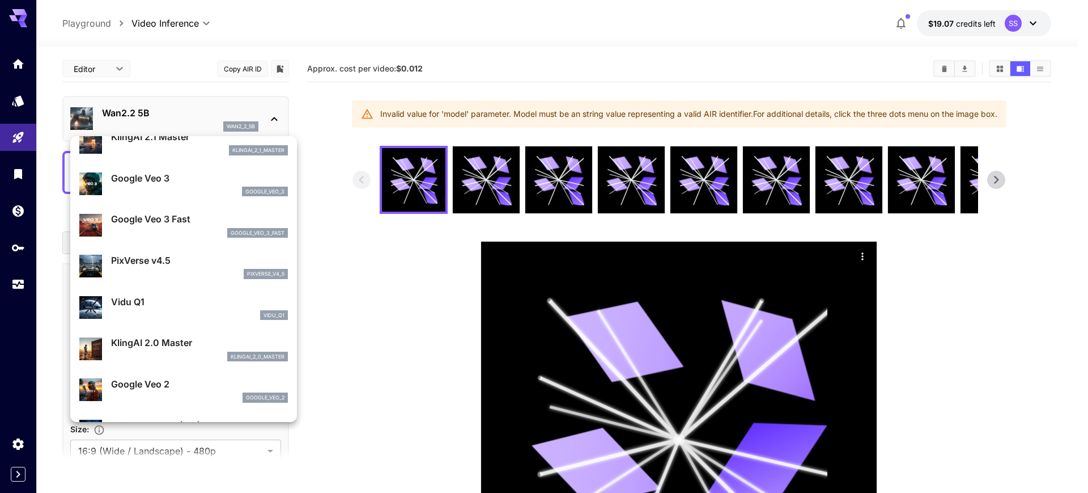
click at [88, 74] on div at bounding box center [544, 246] width 1088 height 493
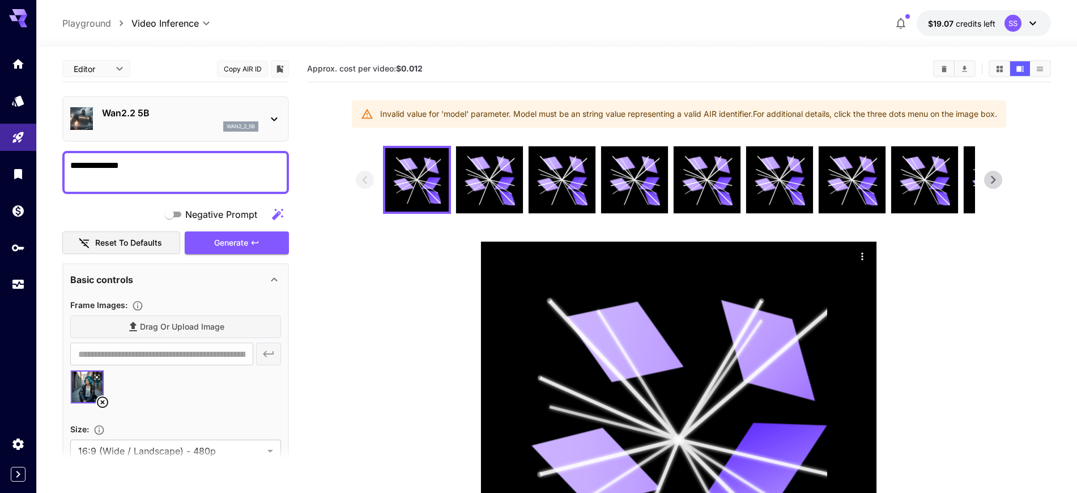
click at [113, 114] on p "Wan2.2 5B" at bounding box center [180, 113] width 156 height 14
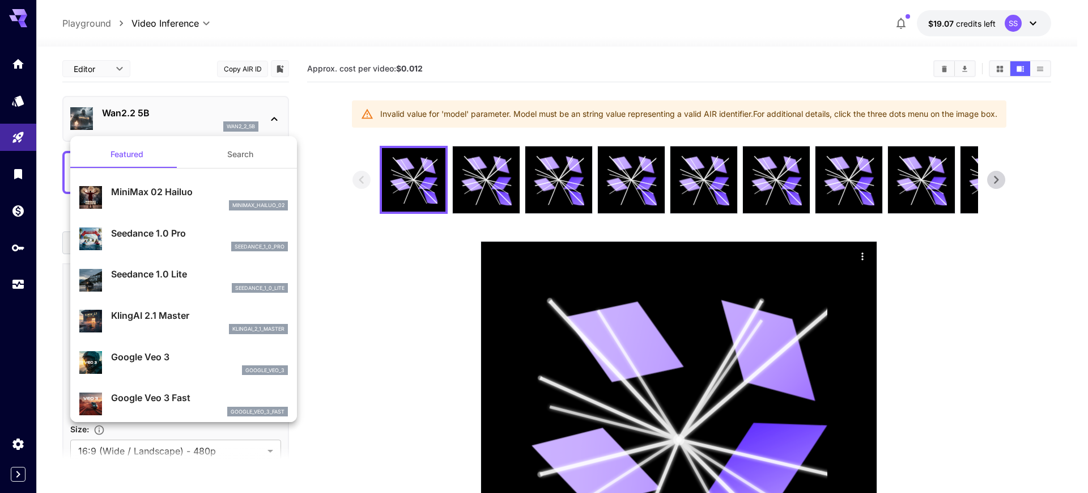
click at [113, 114] on div at bounding box center [544, 246] width 1088 height 493
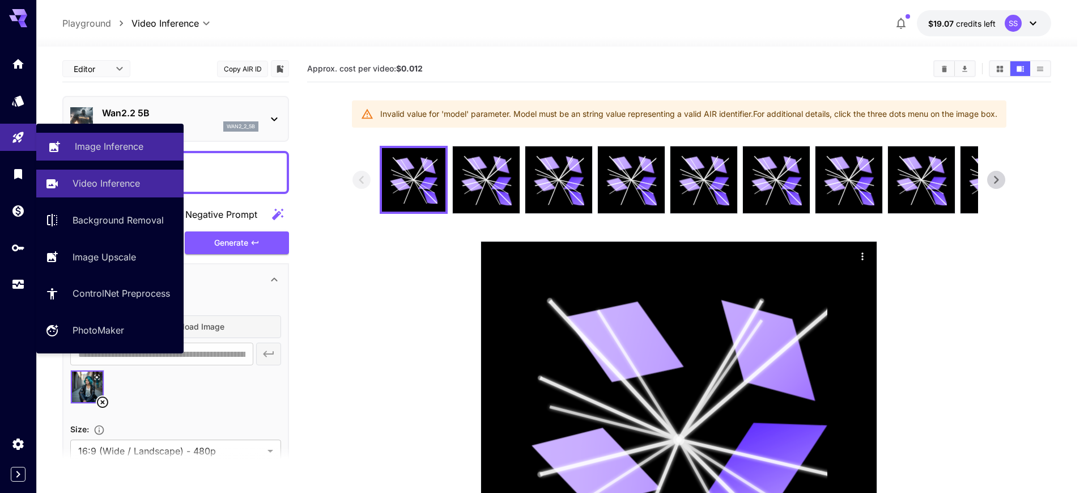
click at [111, 151] on p "Image Inference" at bounding box center [109, 146] width 69 height 14
type input "**********"
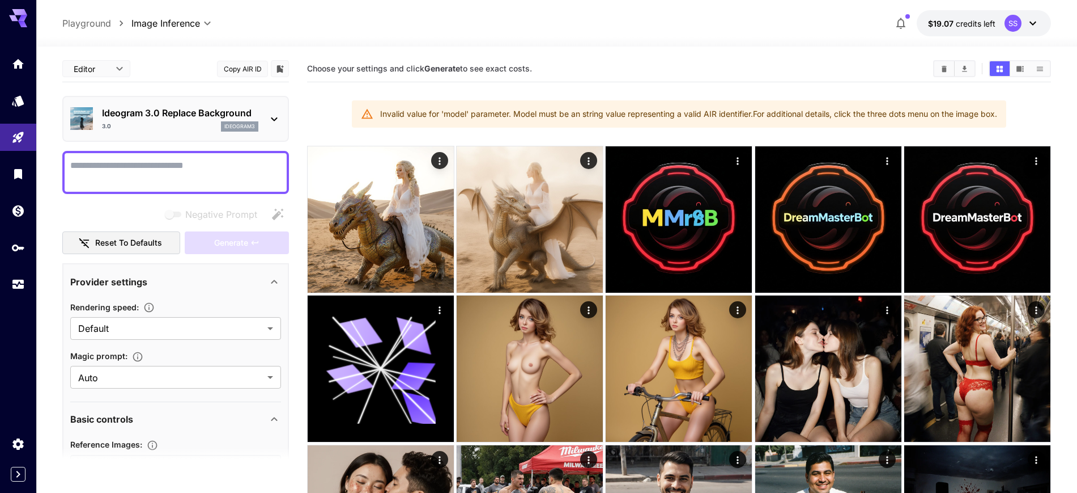
click at [152, 126] on div "3.0 ideogram3" at bounding box center [180, 126] width 156 height 10
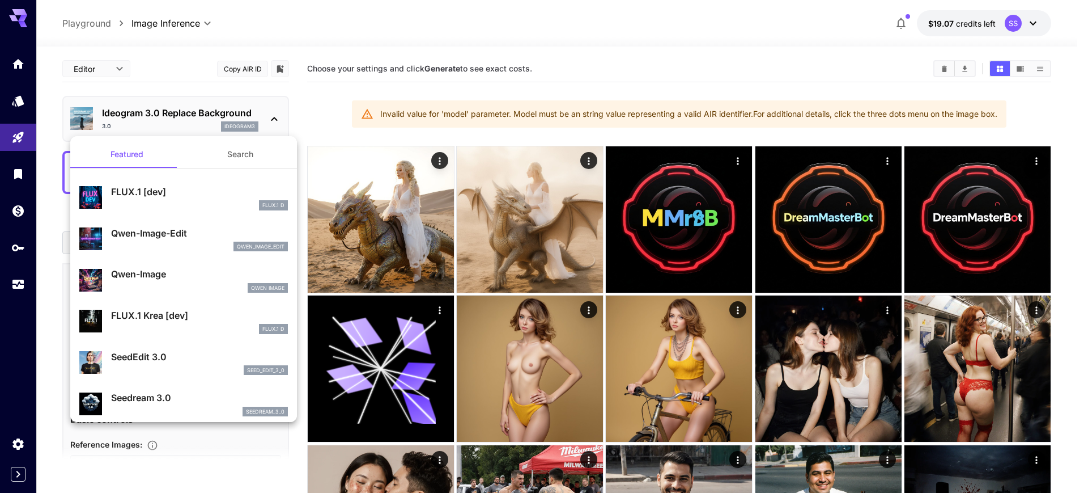
drag, startPoint x: 147, startPoint y: 240, endPoint x: 296, endPoint y: 220, distance: 149.9
click at [147, 240] on div "Qwen-Image-Edit qwen_image_edit" at bounding box center [199, 239] width 177 height 26
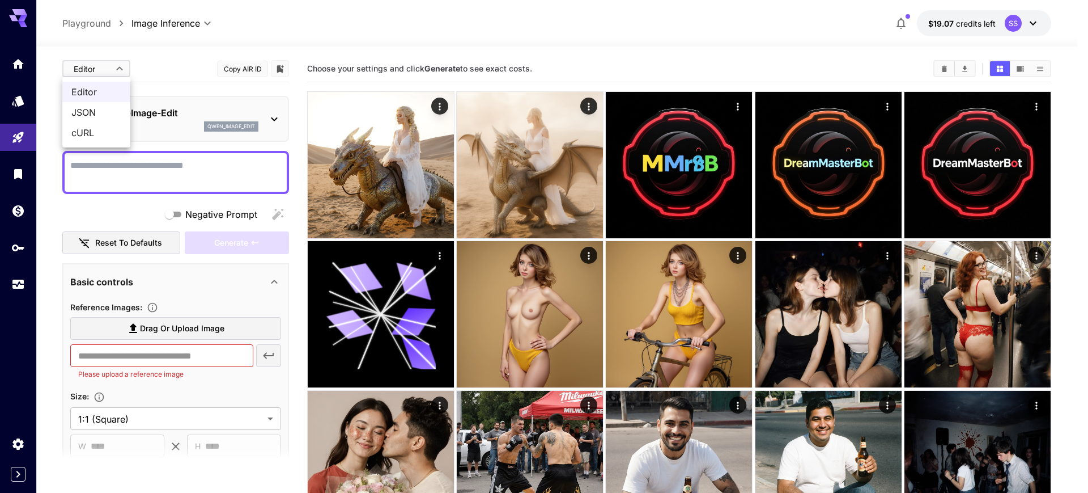
click at [86, 129] on span "cURL" at bounding box center [96, 133] width 50 height 14
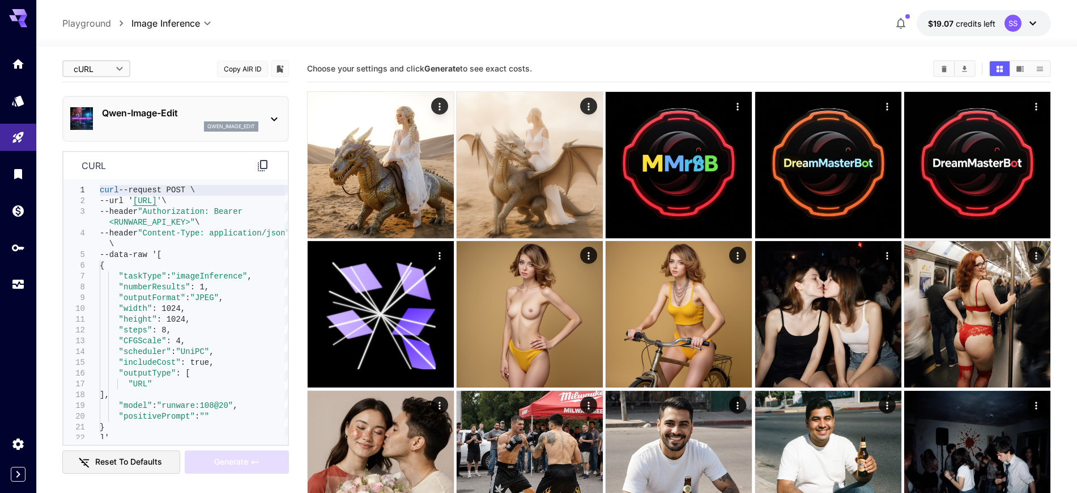
click at [258, 108] on div "Qwen-Image-Edit qwen_image_edit" at bounding box center [175, 118] width 211 height 35
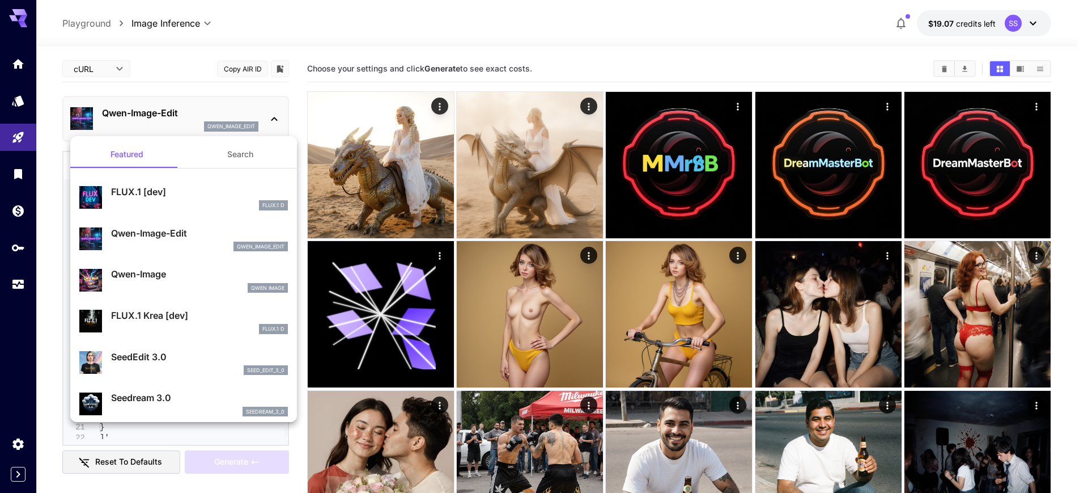
click at [259, 108] on div at bounding box center [544, 246] width 1088 height 493
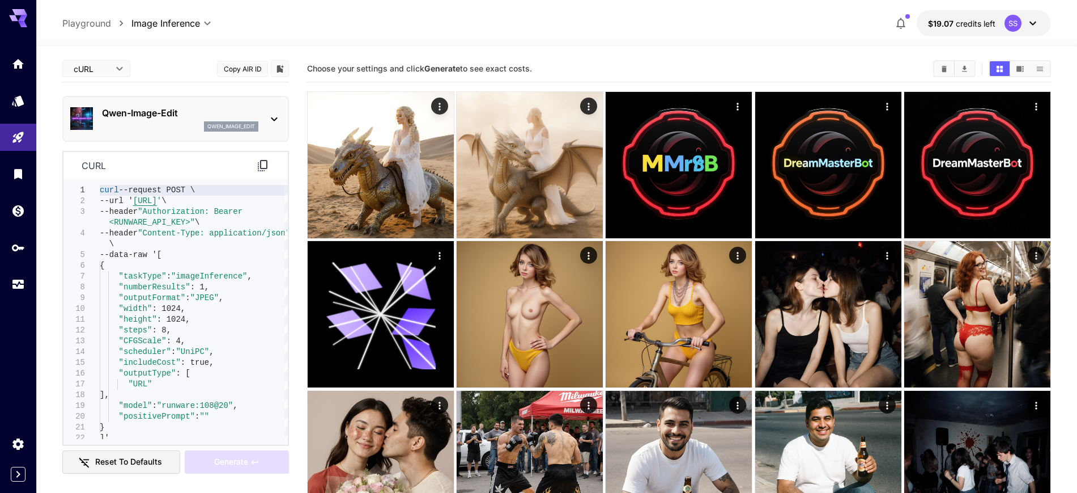
click at [177, 69] on div "cURL **** ​ Copy AIR ID" at bounding box center [175, 69] width 227 height 27
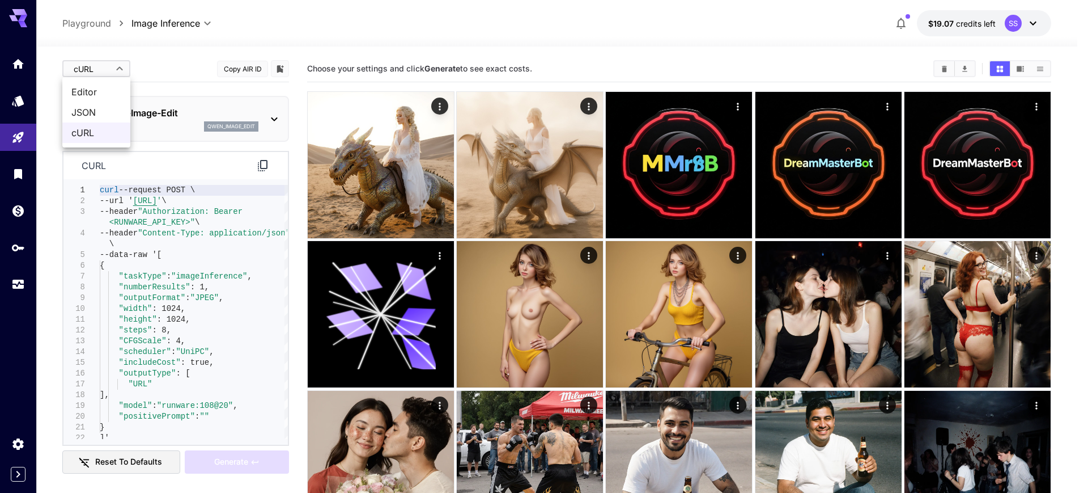
click at [101, 91] on span "Editor" at bounding box center [96, 92] width 50 height 14
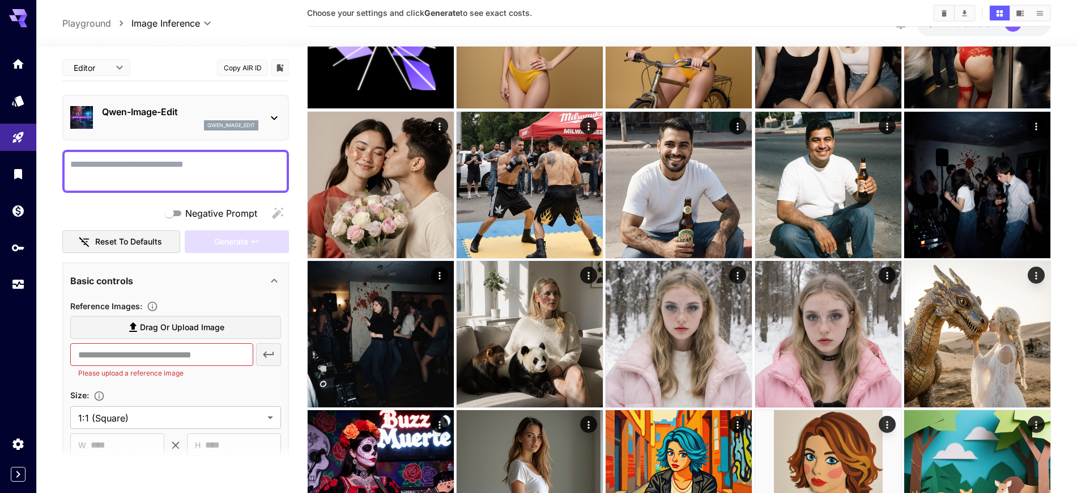
scroll to position [283, 0]
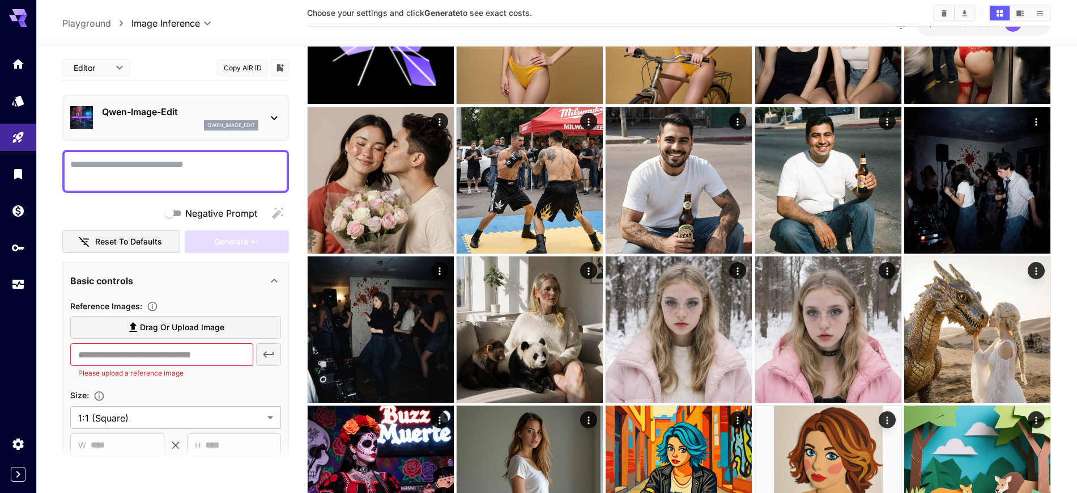
click at [164, 333] on span "Drag or upload image" at bounding box center [182, 327] width 84 height 14
click at [0, 0] on input "Drag or upload image" at bounding box center [0, 0] width 0 height 0
click at [159, 113] on p "Qwen-Image-Edit" at bounding box center [180, 112] width 156 height 14
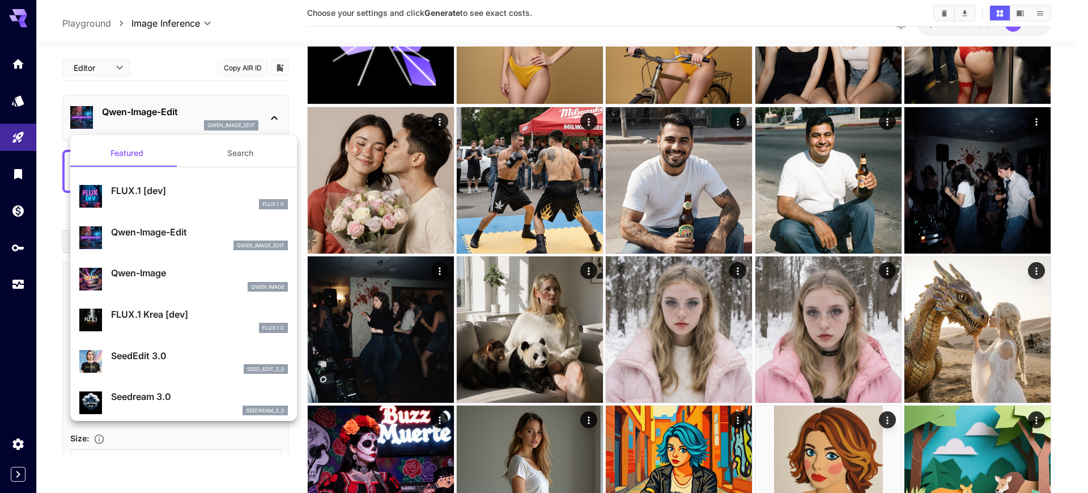
click at [171, 59] on div at bounding box center [544, 246] width 1088 height 493
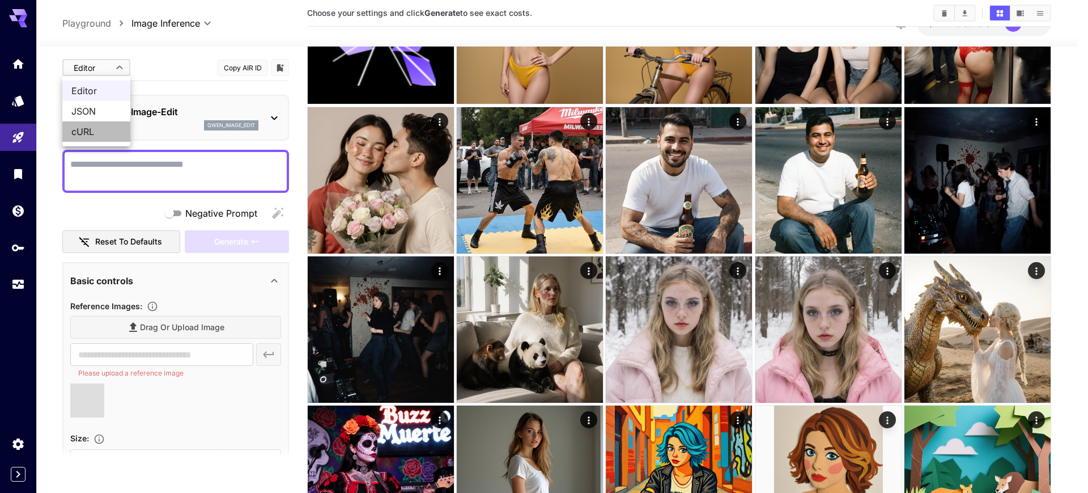
click at [86, 129] on span "cURL" at bounding box center [96, 132] width 50 height 14
type input "****"
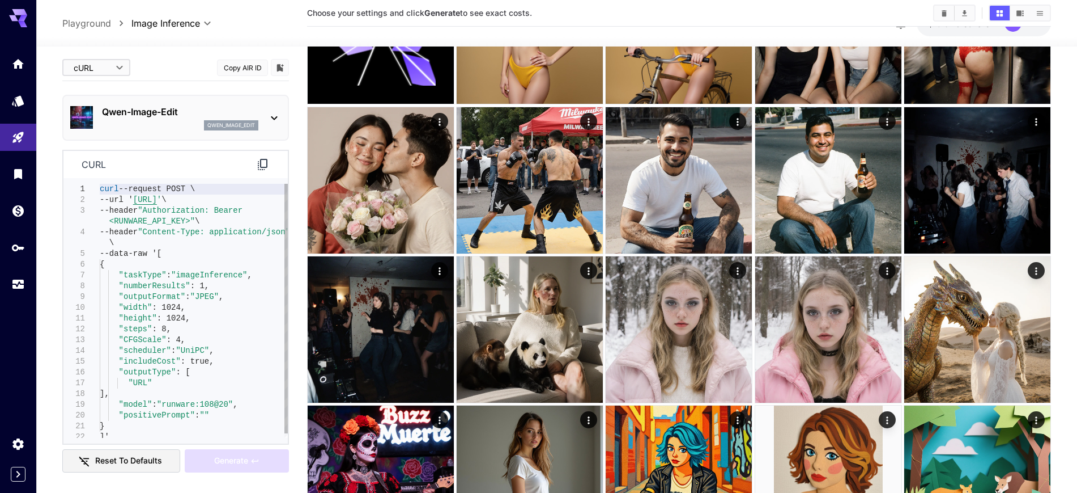
type input "**********"
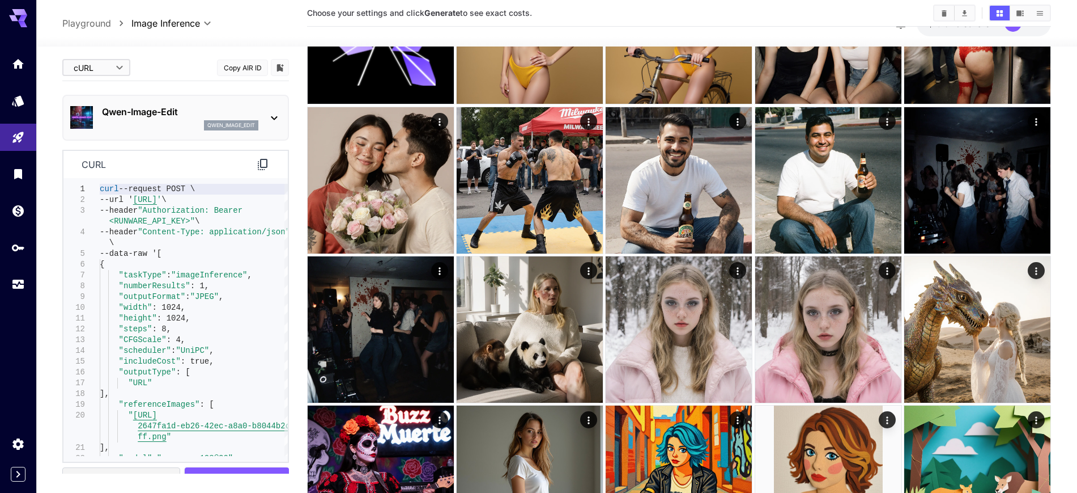
click at [165, 121] on div "qwen_image_edit" at bounding box center [180, 125] width 156 height 10
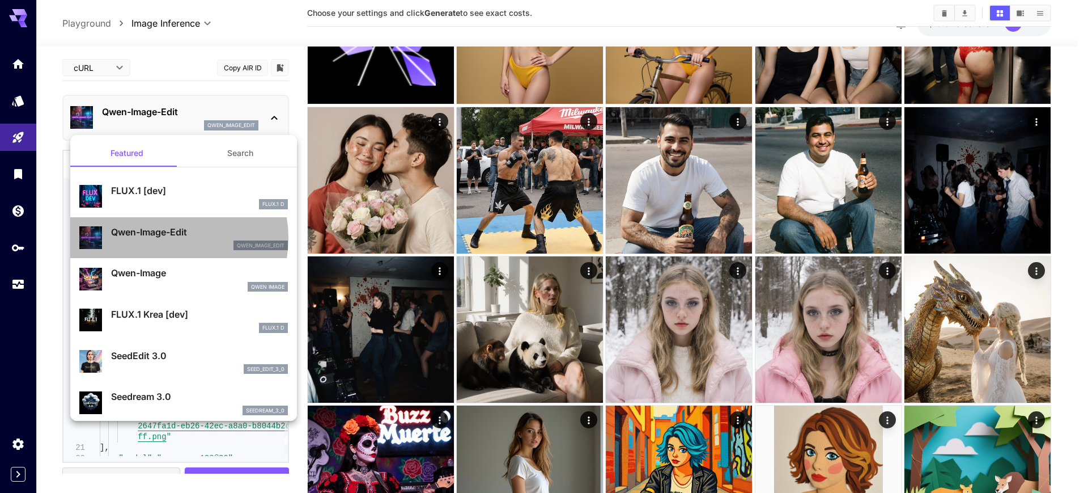
click at [167, 238] on div "Qwen-Image-Edit qwen_image_edit" at bounding box center [199, 238] width 177 height 26
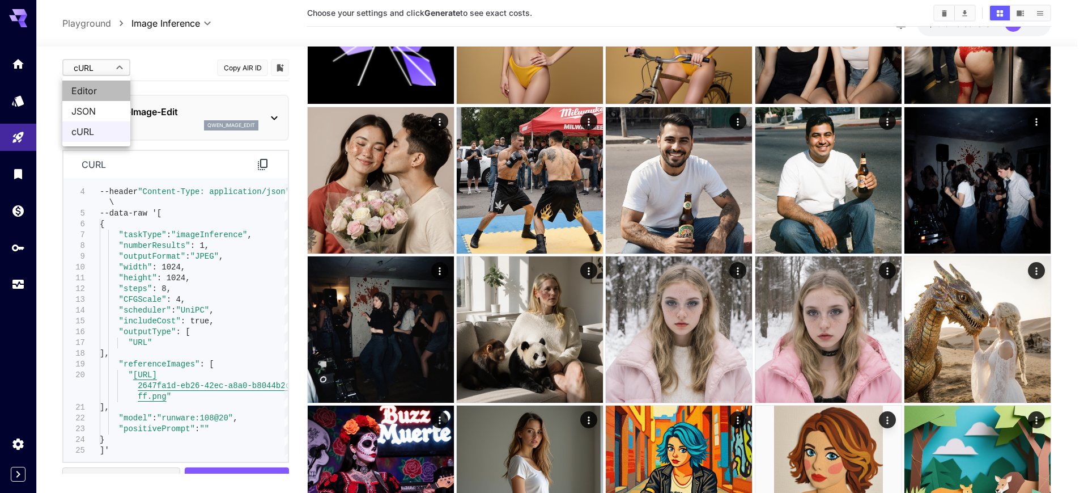
click at [84, 88] on span "Editor" at bounding box center [96, 91] width 50 height 14
type input "****"
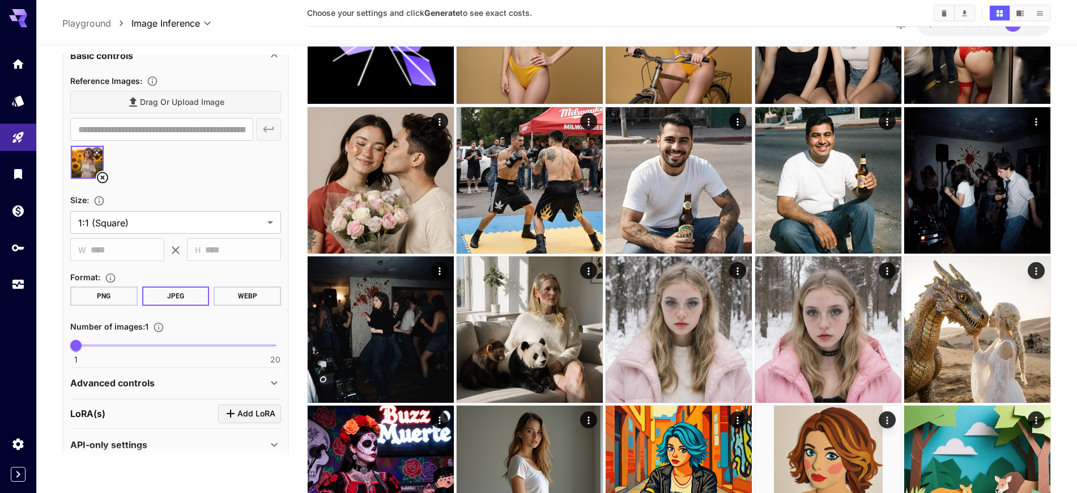
scroll to position [241, 0]
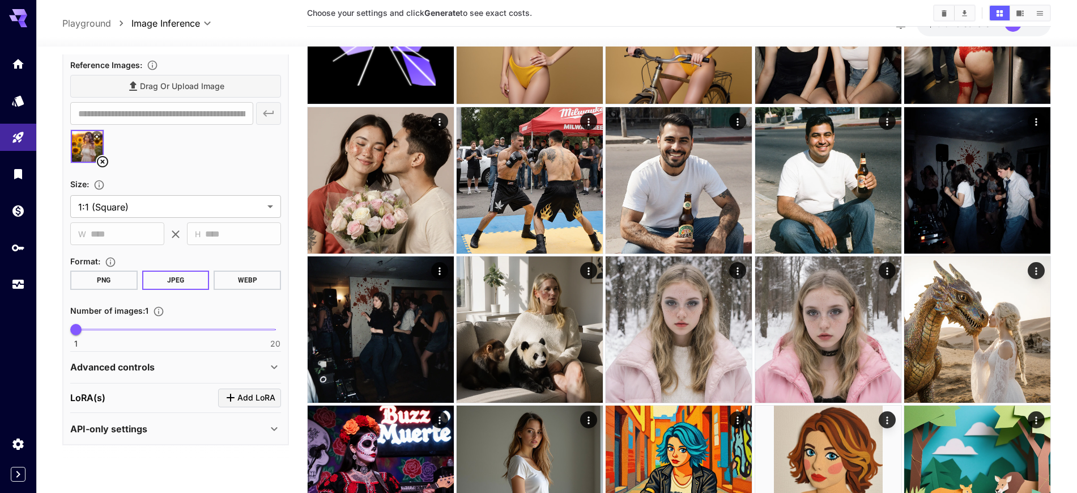
click at [115, 392] on div "LoRA(s) Add LoRA" at bounding box center [175, 397] width 211 height 19
click at [117, 368] on p "Advanced controls" at bounding box center [112, 367] width 84 height 14
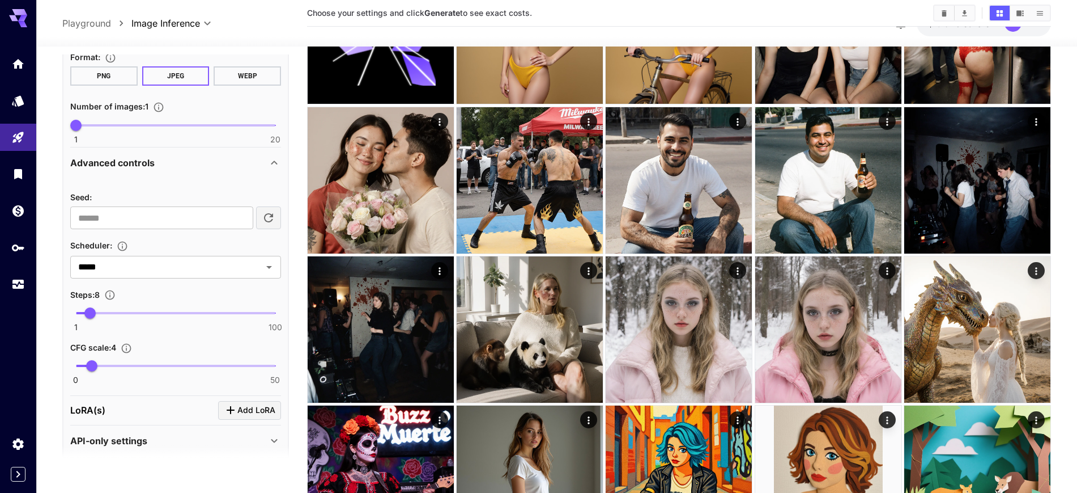
scroll to position [453, 0]
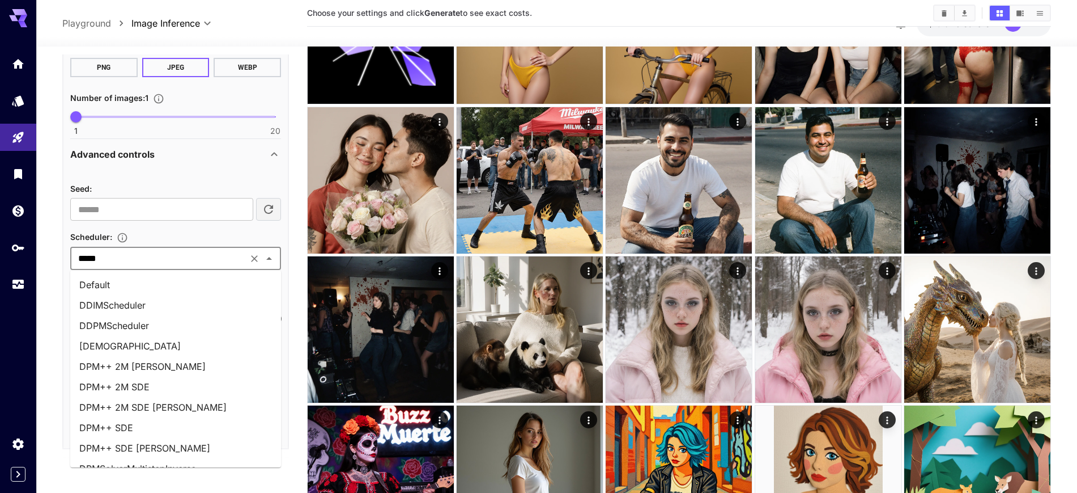
click at [106, 254] on input "*****" at bounding box center [159, 259] width 171 height 16
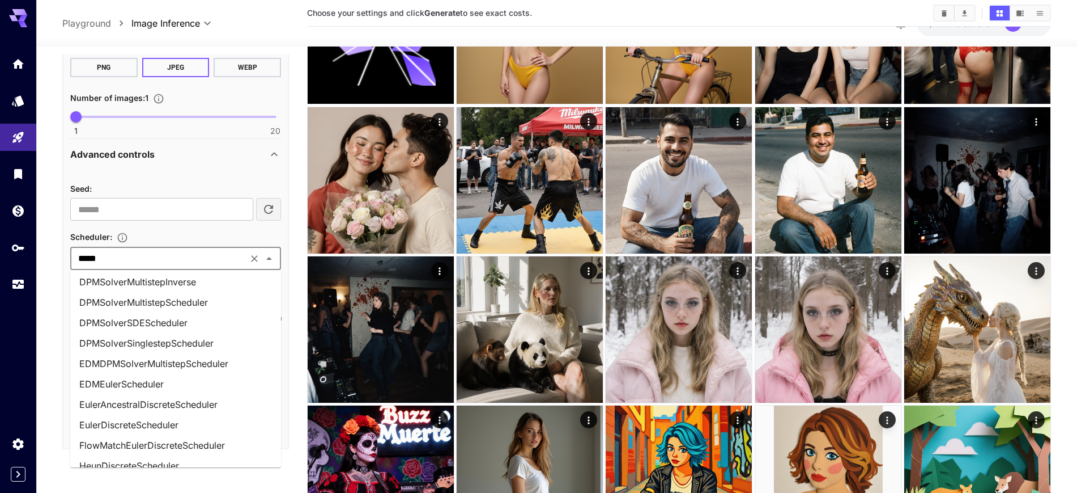
scroll to position [257, 0]
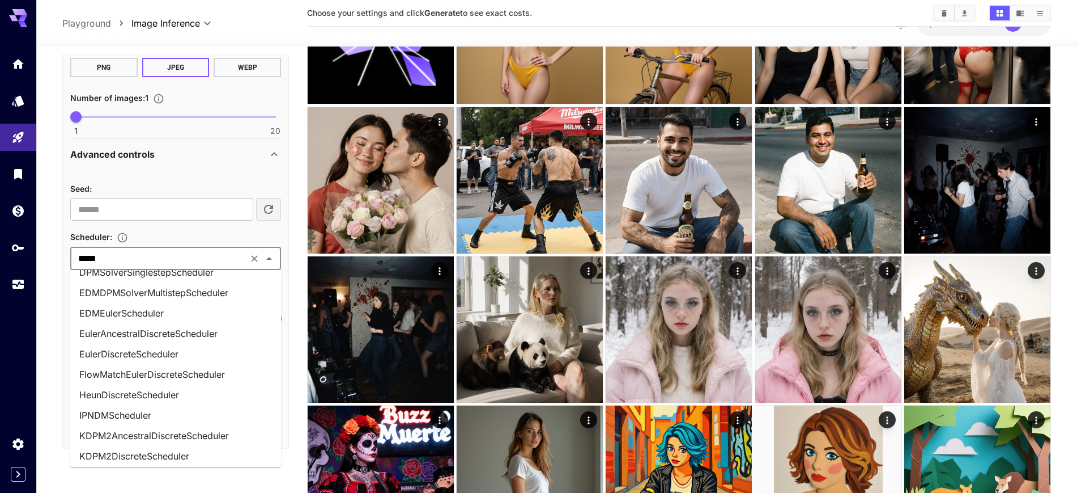
click at [161, 376] on li "FlowMatchEulerDiscreteScheduler" at bounding box center [175, 374] width 211 height 20
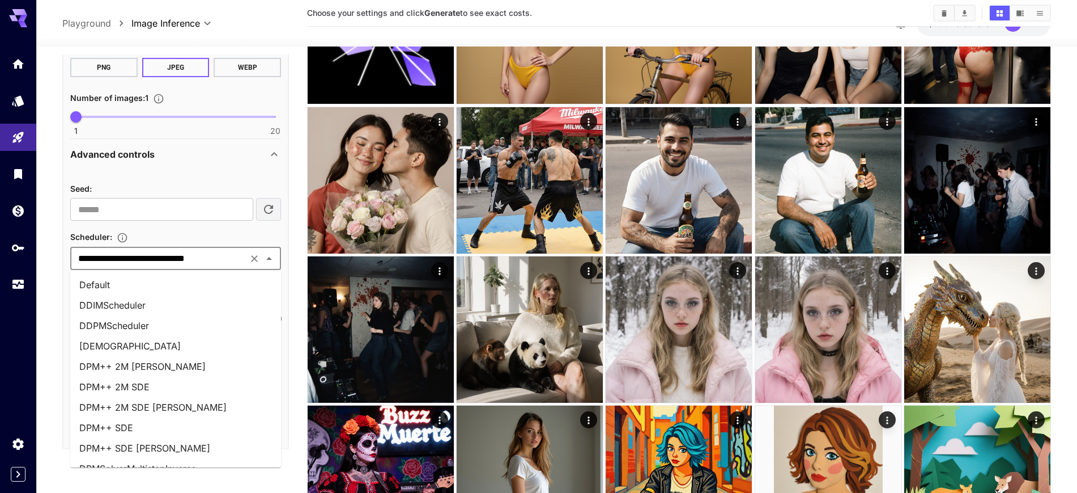
click at [135, 260] on input "**********" at bounding box center [159, 259] width 171 height 16
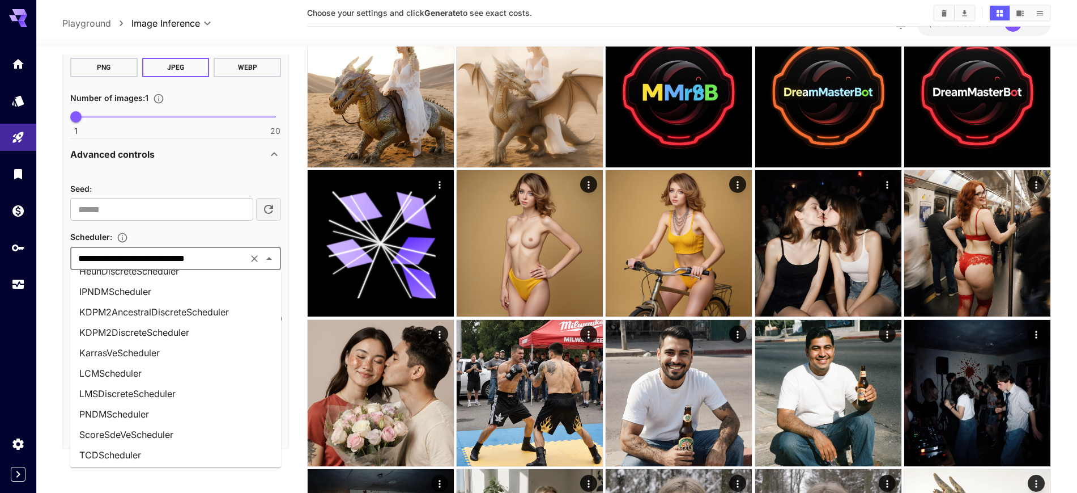
scroll to position [424, 0]
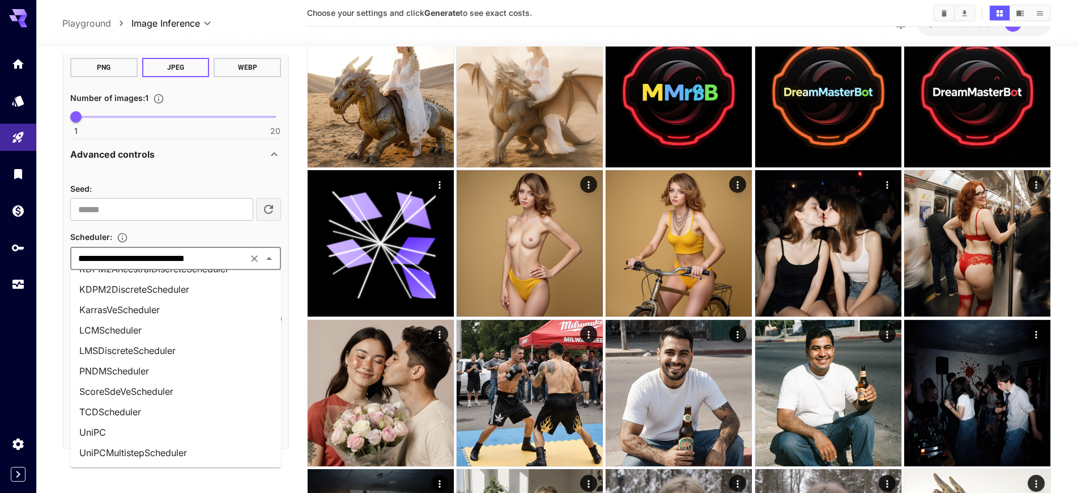
click at [128, 432] on li "UniPC" at bounding box center [175, 432] width 211 height 20
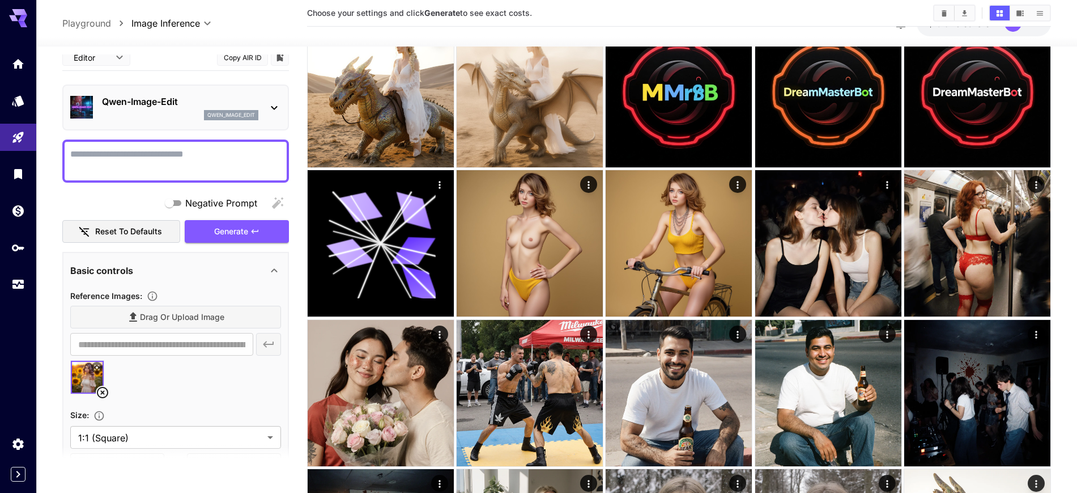
scroll to position [0, 0]
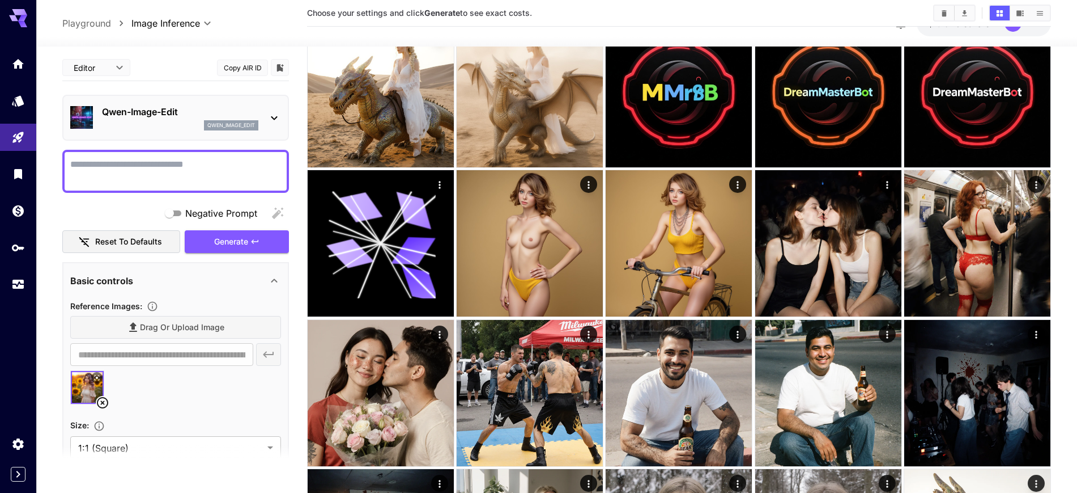
click at [182, 171] on textarea "Negative Prompt" at bounding box center [175, 171] width 211 height 27
type textarea "*"
type textarea "**********"
click at [239, 243] on span "Generate" at bounding box center [231, 242] width 34 height 14
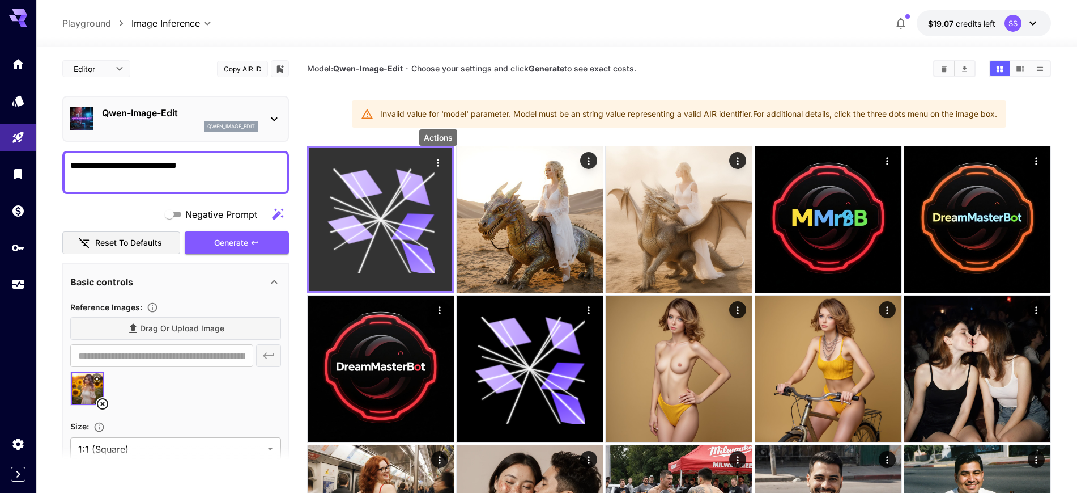
click at [435, 166] on icon "Actions" at bounding box center [437, 162] width 11 height 11
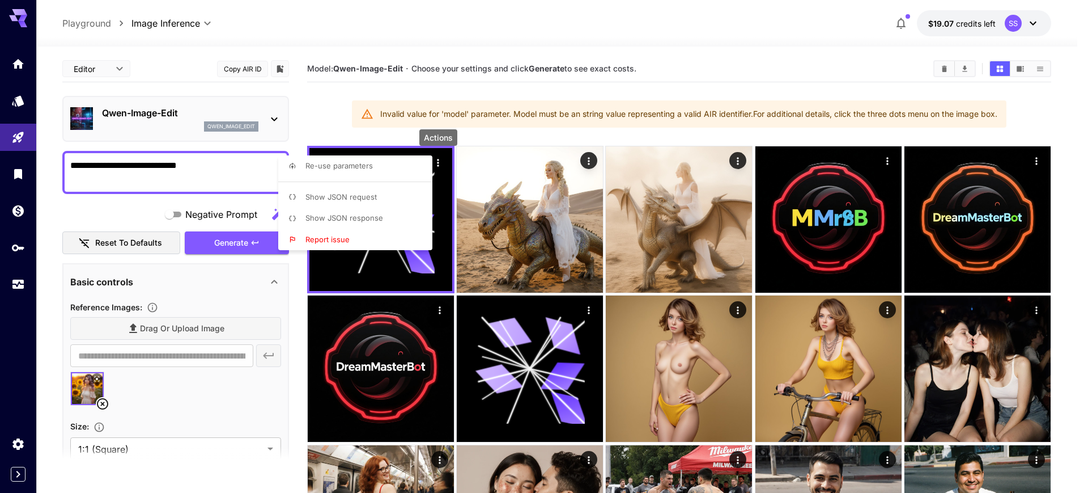
click at [367, 219] on span "Show JSON response" at bounding box center [344, 217] width 78 height 9
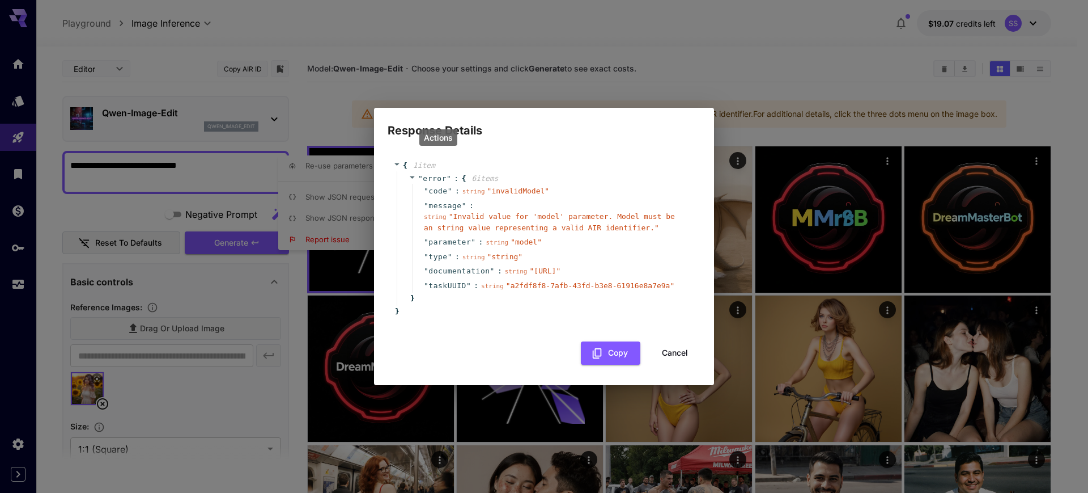
click at [529, 274] on span "" https://runware.ai/docs/en/image-inference/api-reference#request-model "" at bounding box center [544, 270] width 31 height 9
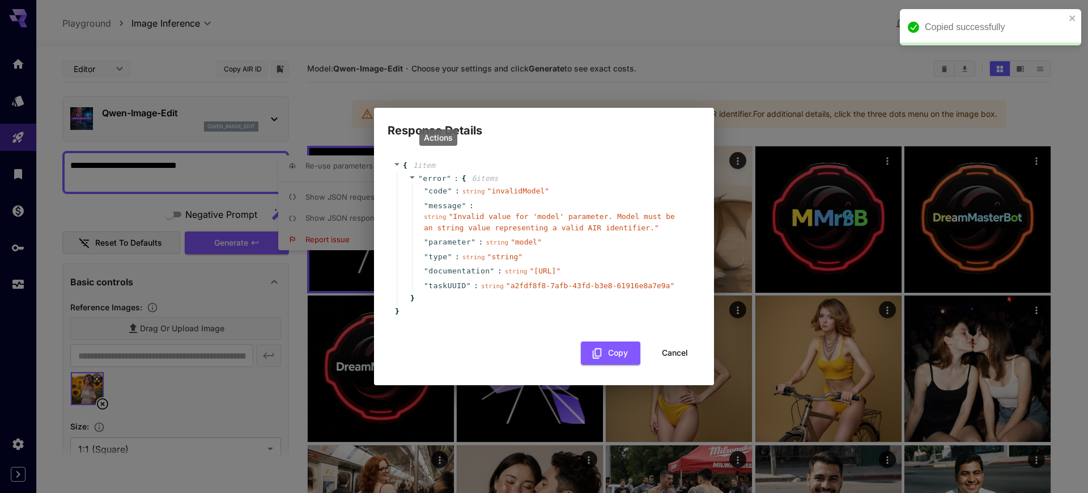
click at [529, 275] on span "" https://runware.ai/docs/en/image-inference/api-reference#request-model "" at bounding box center [544, 270] width 31 height 9
click at [668, 363] on button "Cancel" at bounding box center [674, 352] width 51 height 23
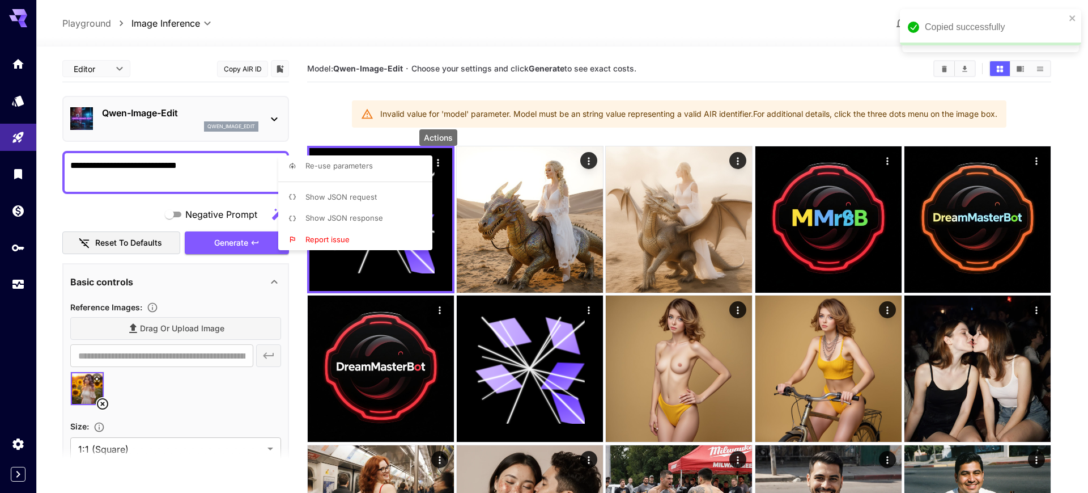
click at [292, 63] on div at bounding box center [544, 246] width 1088 height 493
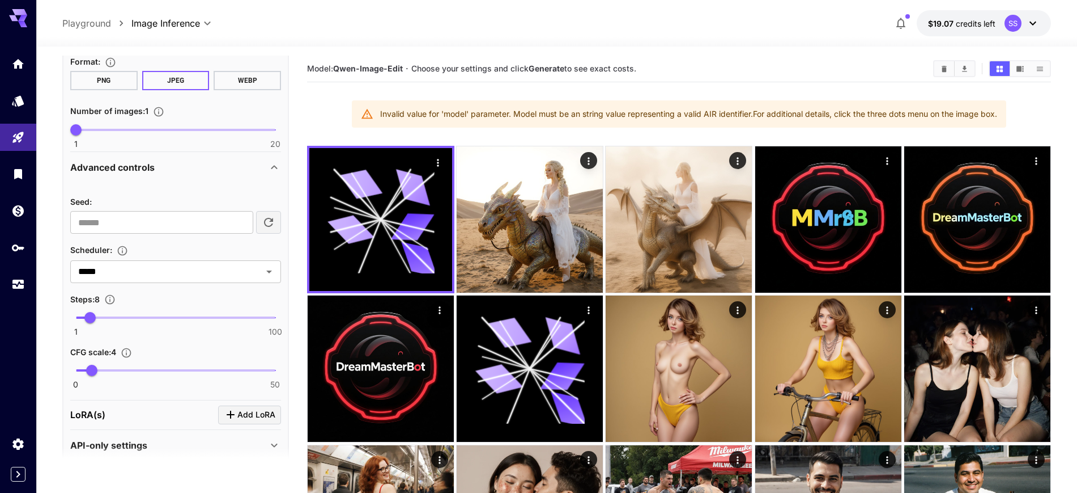
scroll to position [457, 0]
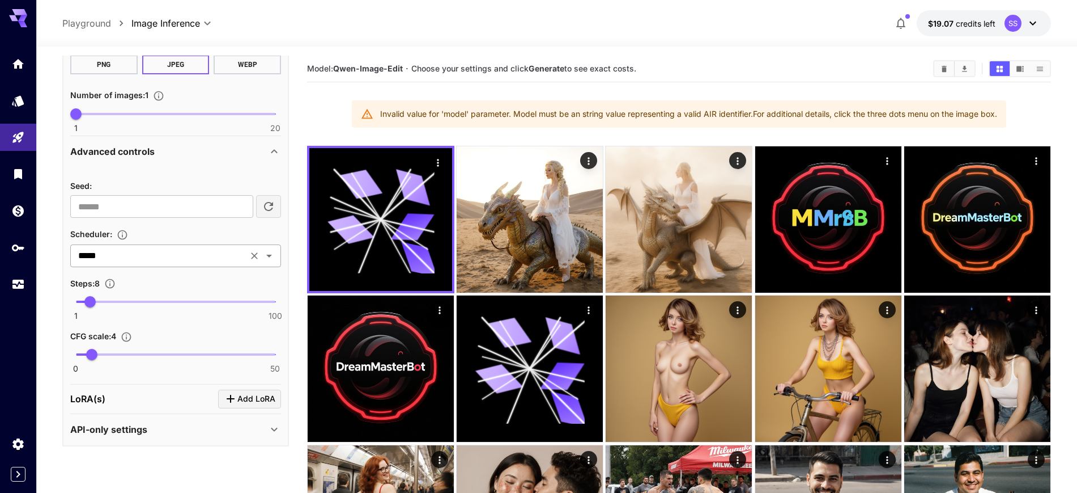
click at [276, 261] on div "***** ​" at bounding box center [175, 255] width 211 height 23
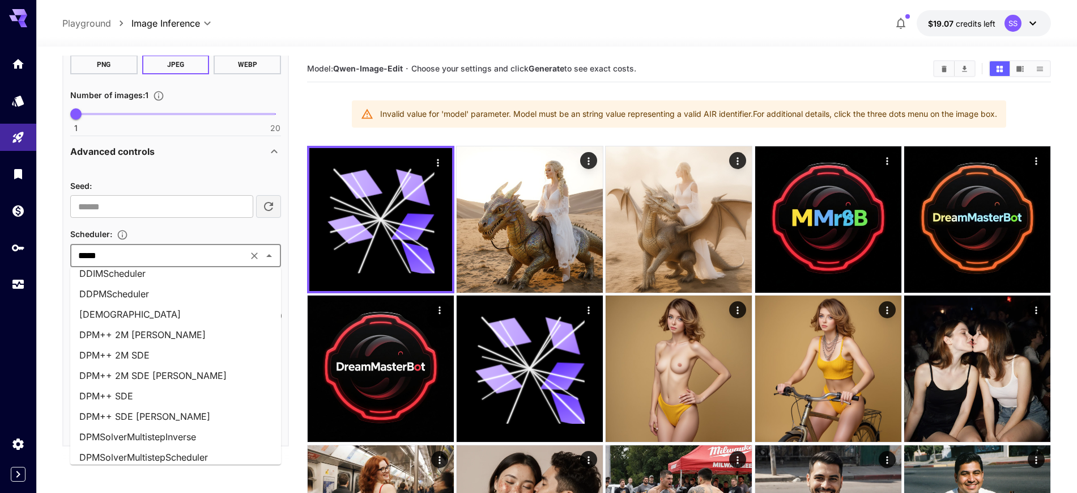
scroll to position [0, 0]
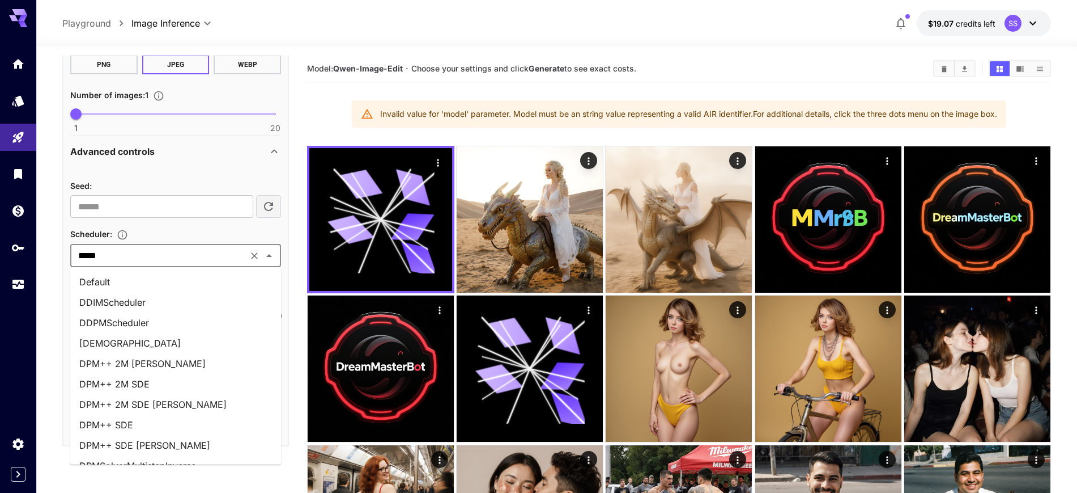
click at [130, 286] on li "Default" at bounding box center [175, 281] width 211 height 20
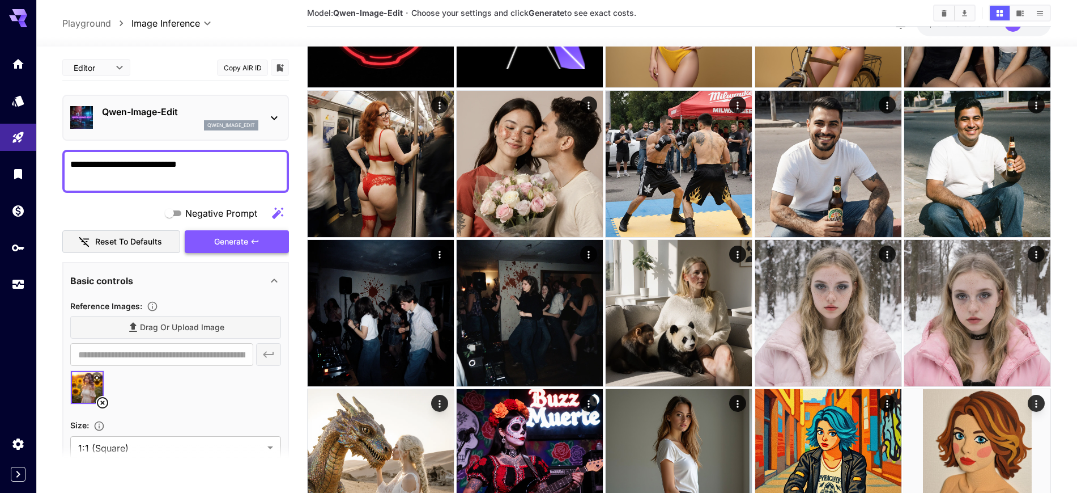
click at [231, 240] on span "Generate" at bounding box center [231, 242] width 34 height 14
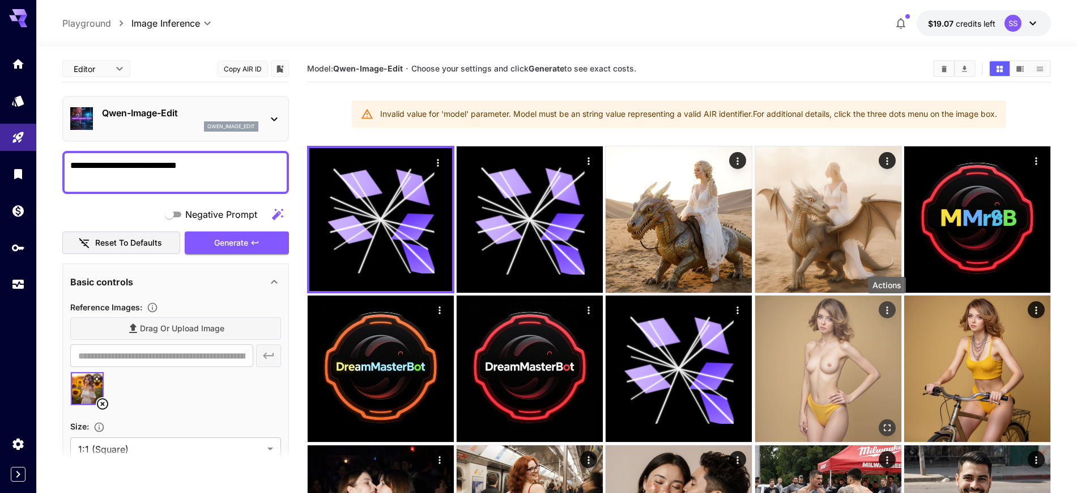
click at [891, 308] on icon "Actions" at bounding box center [887, 309] width 11 height 11
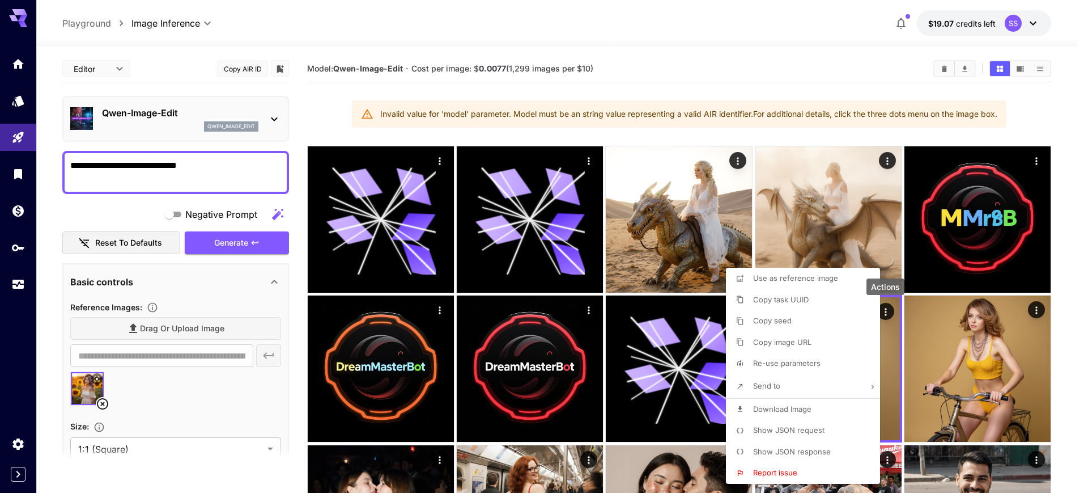
click at [784, 432] on span "Show JSON request" at bounding box center [788, 429] width 71 height 9
